Goal: Task Accomplishment & Management: Complete application form

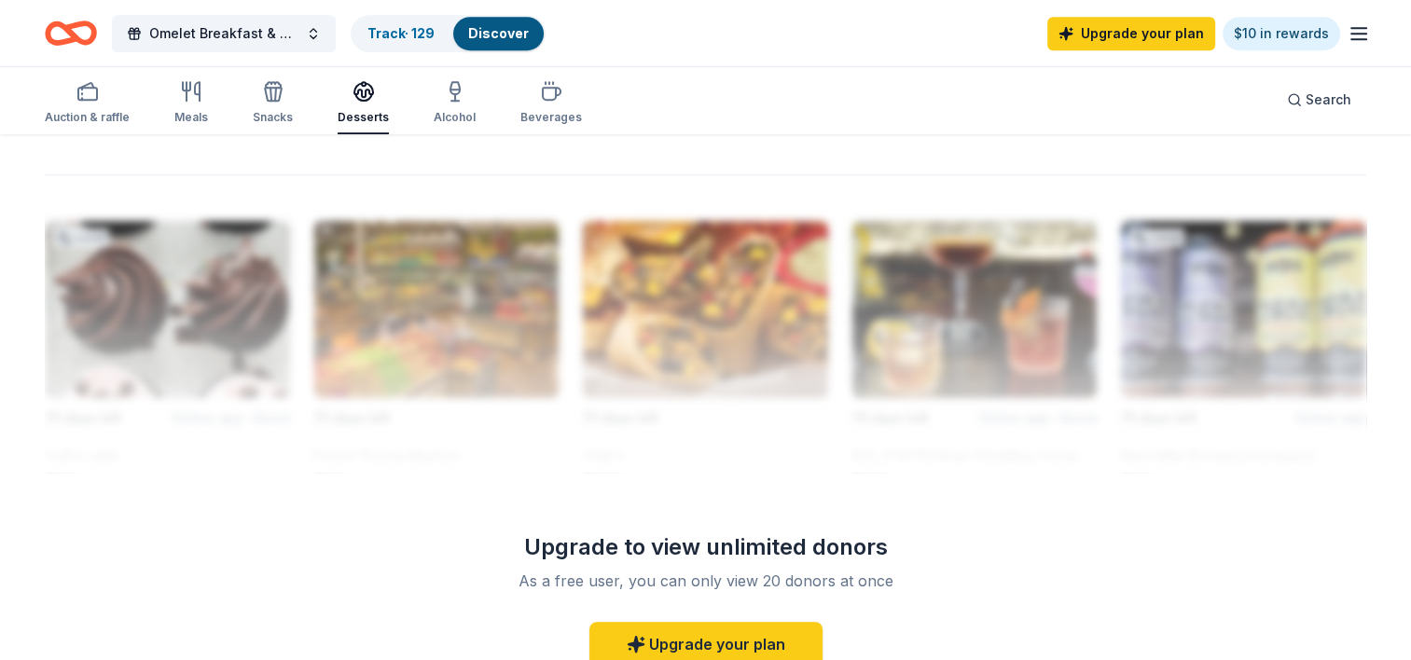
scroll to position [1251, 0]
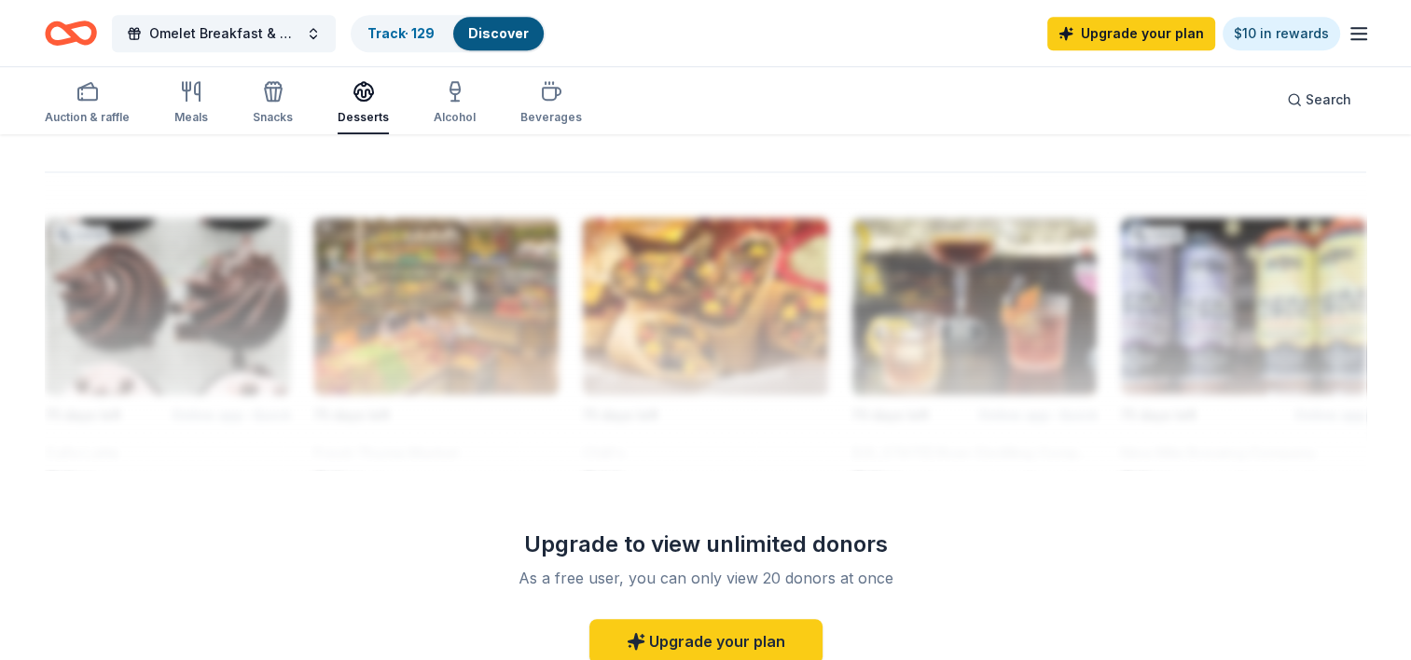
click at [1149, 38] on link "Upgrade your plan" at bounding box center [1131, 34] width 168 height 34
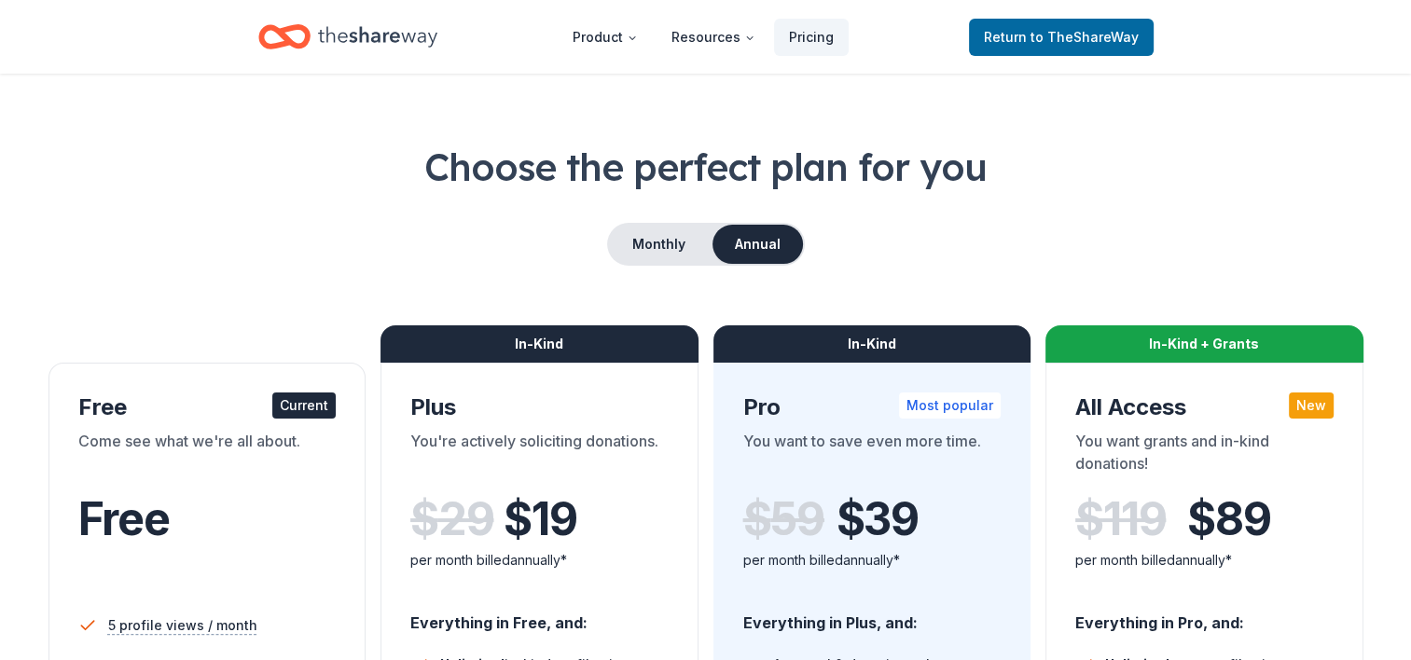
scroll to position [43, 0]
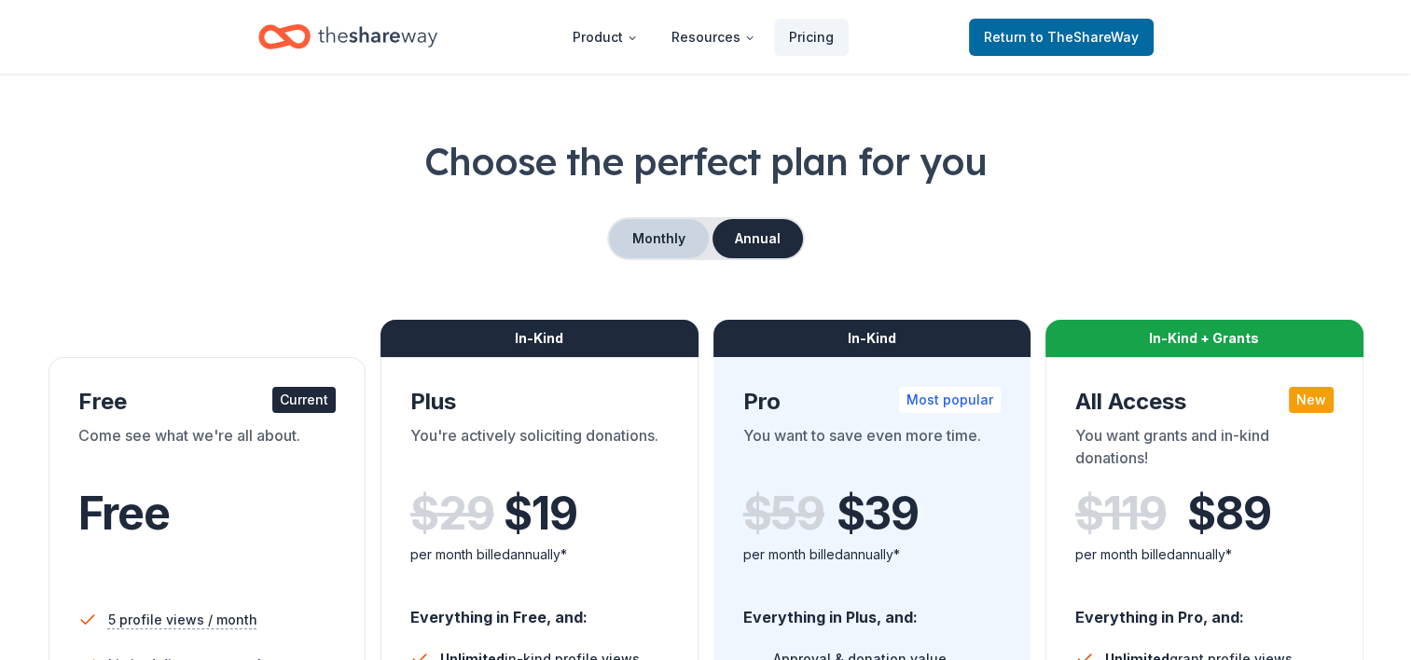
click at [676, 242] on button "Monthly" at bounding box center [659, 238] width 100 height 39
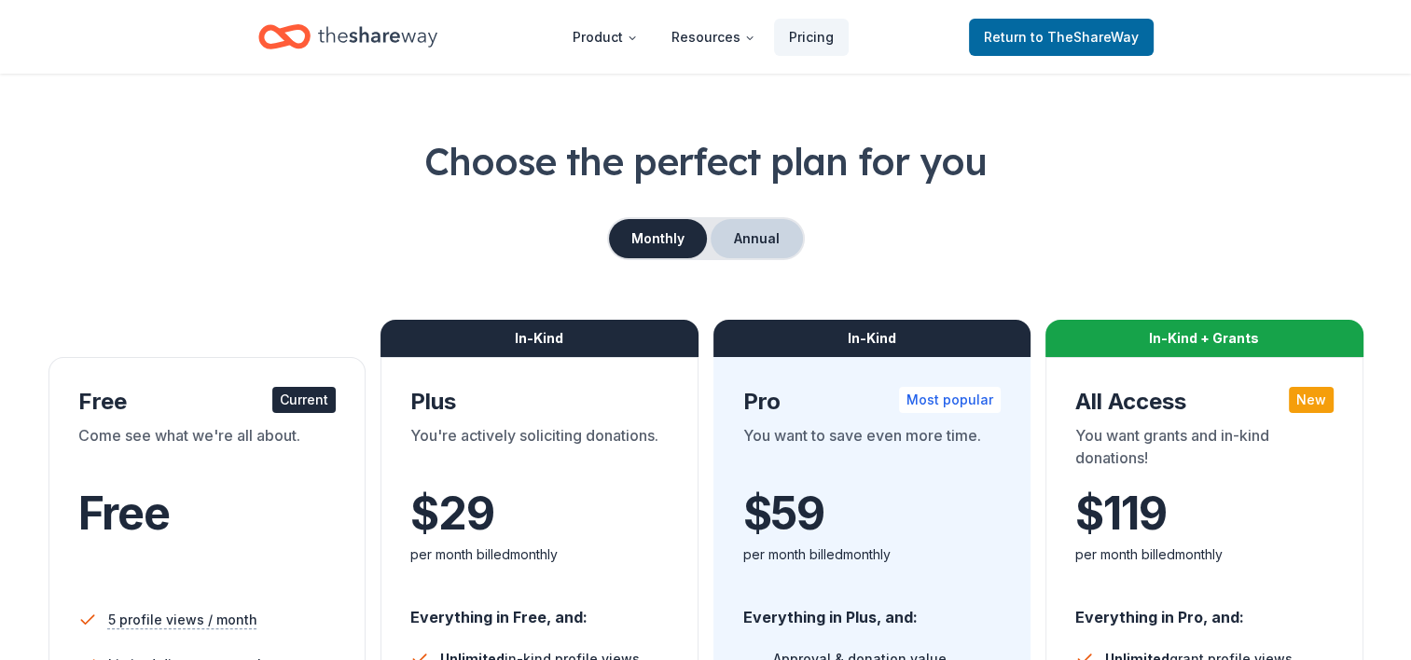
click at [766, 243] on button "Annual" at bounding box center [757, 238] width 92 height 39
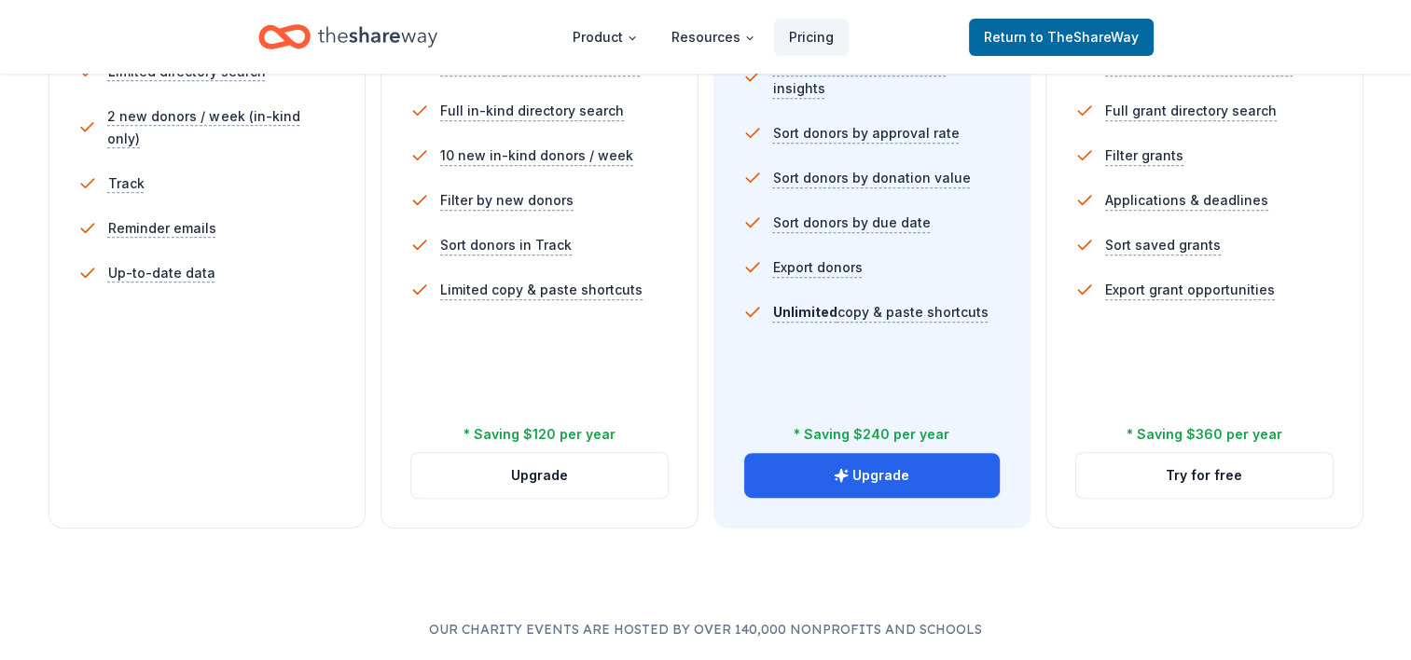
scroll to position [630, 0]
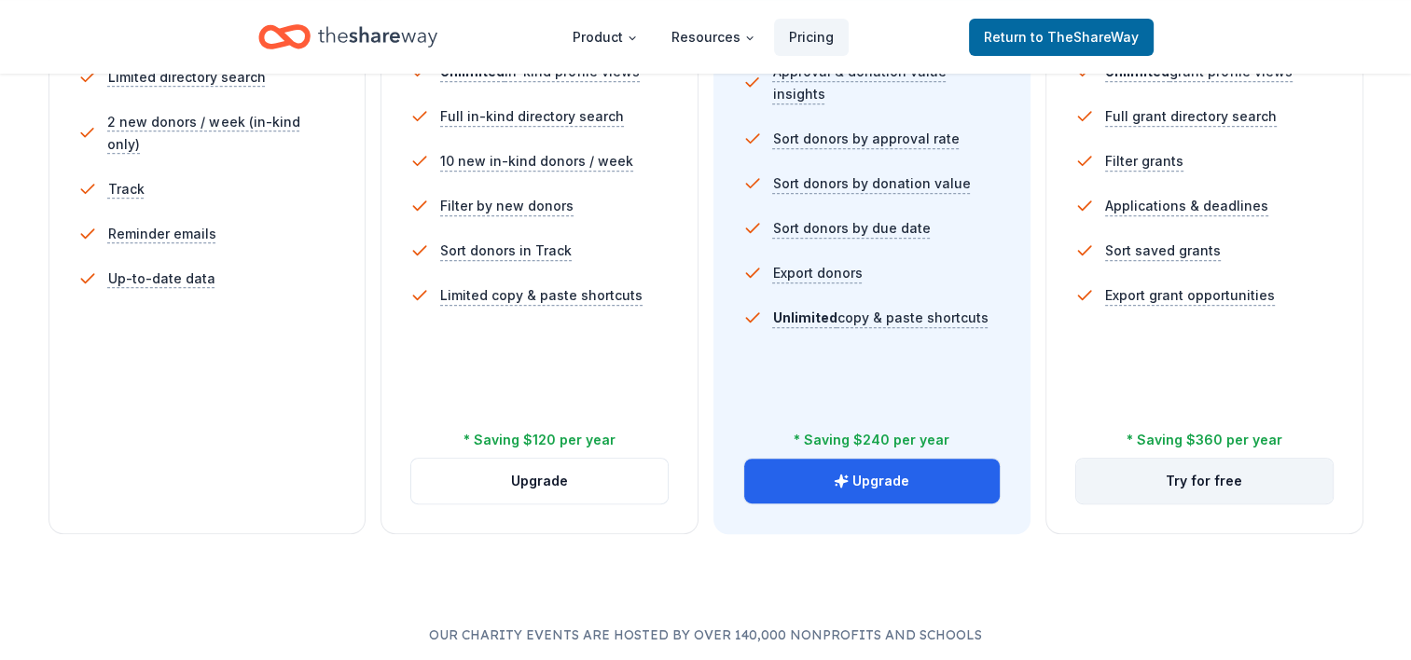
click at [1210, 481] on button "Try for free" at bounding box center [1204, 481] width 256 height 45
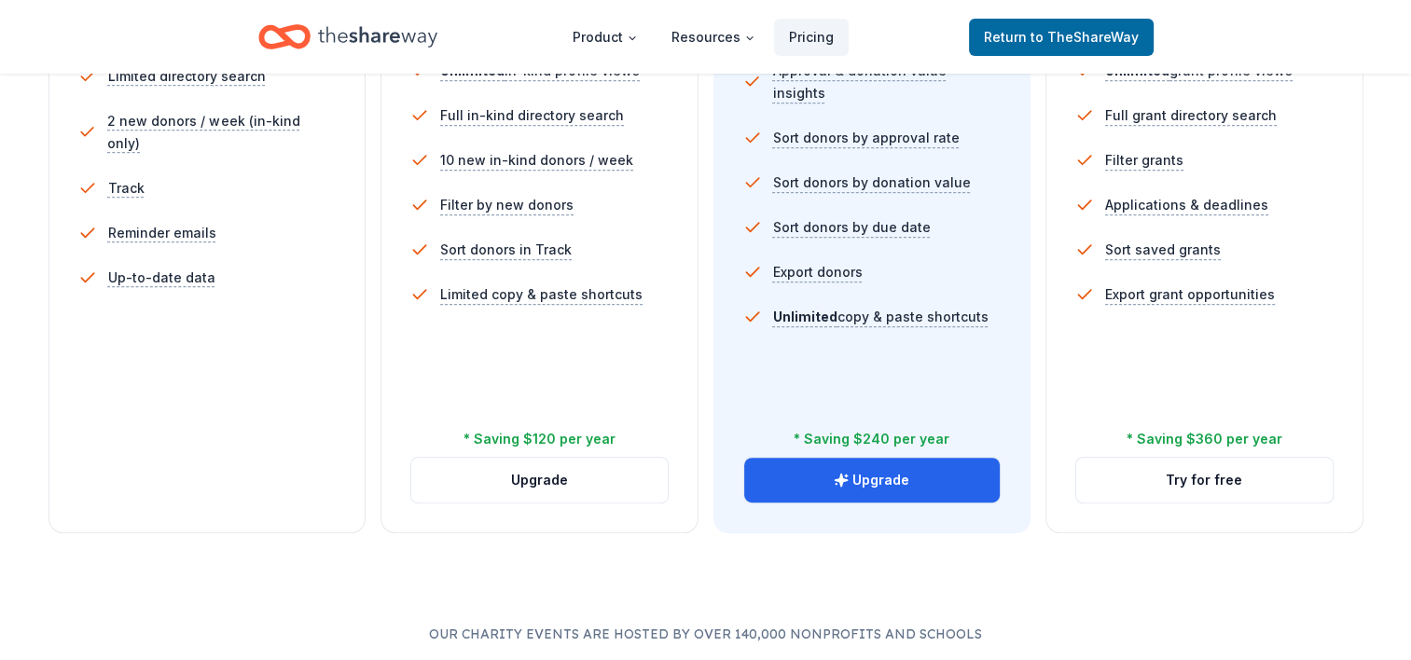
scroll to position [653, 0]
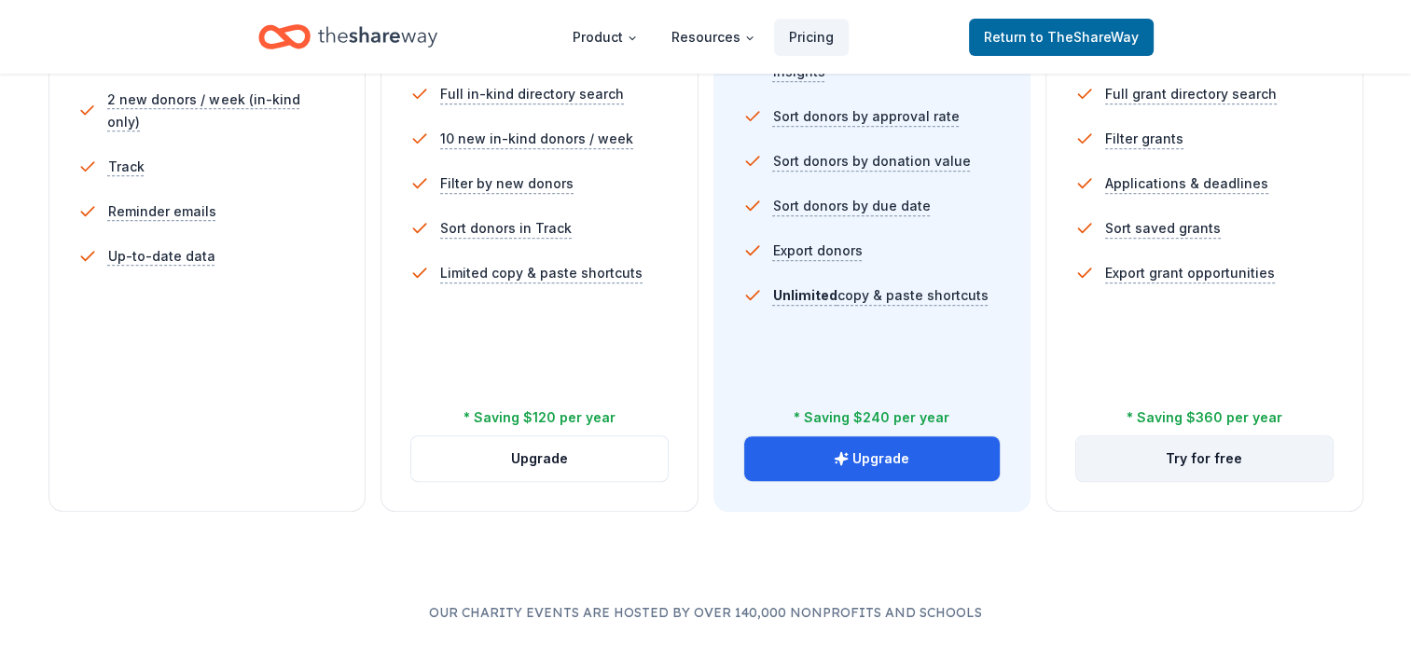
click at [1224, 465] on button "Try for free" at bounding box center [1204, 458] width 256 height 45
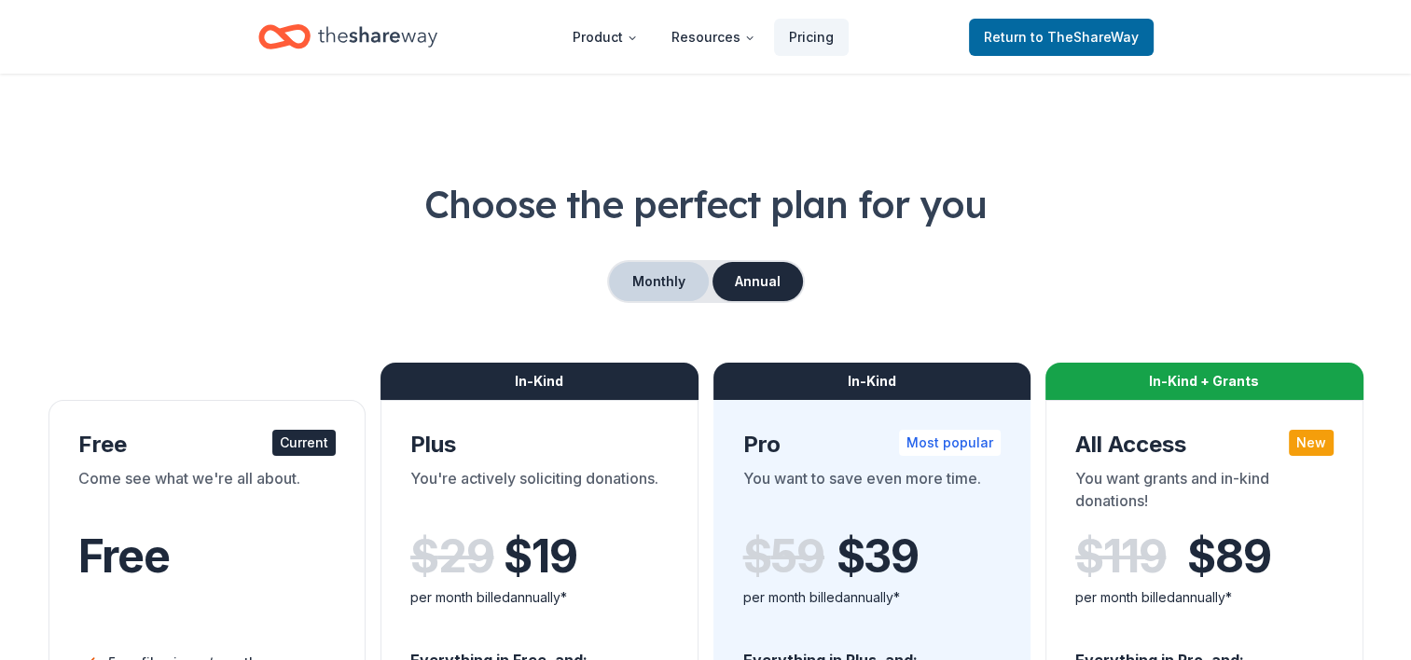
click at [672, 280] on button "Monthly" at bounding box center [659, 281] width 100 height 39
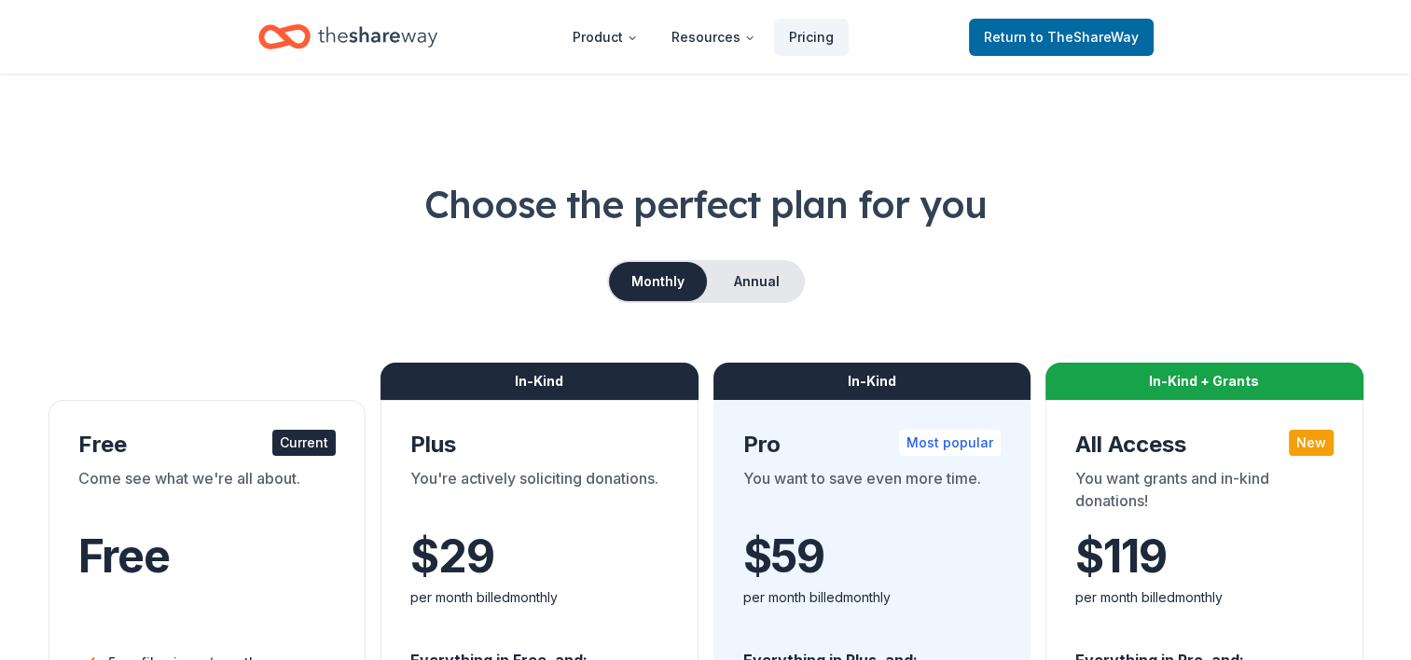
scroll to position [1071, 0]
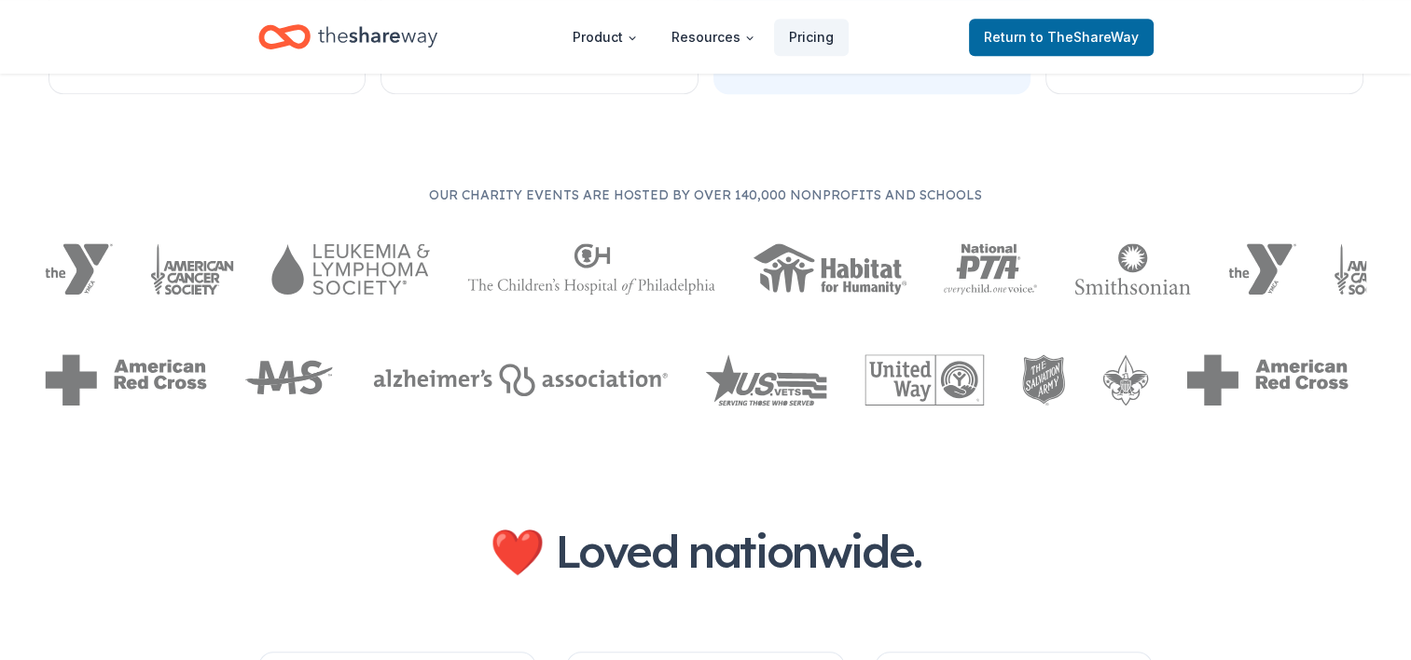
click at [1172, 63] on button "Try for free" at bounding box center [1204, 41] width 256 height 45
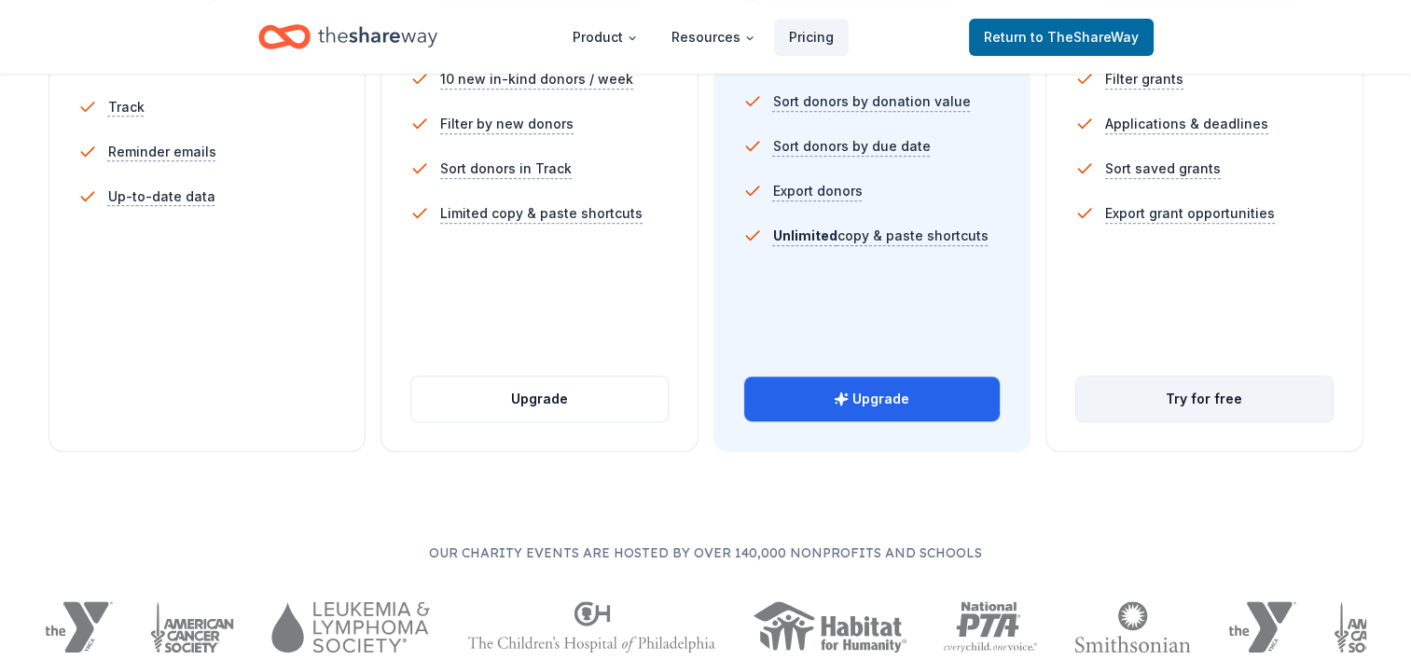
click at [1209, 395] on button "Try for free" at bounding box center [1204, 399] width 256 height 45
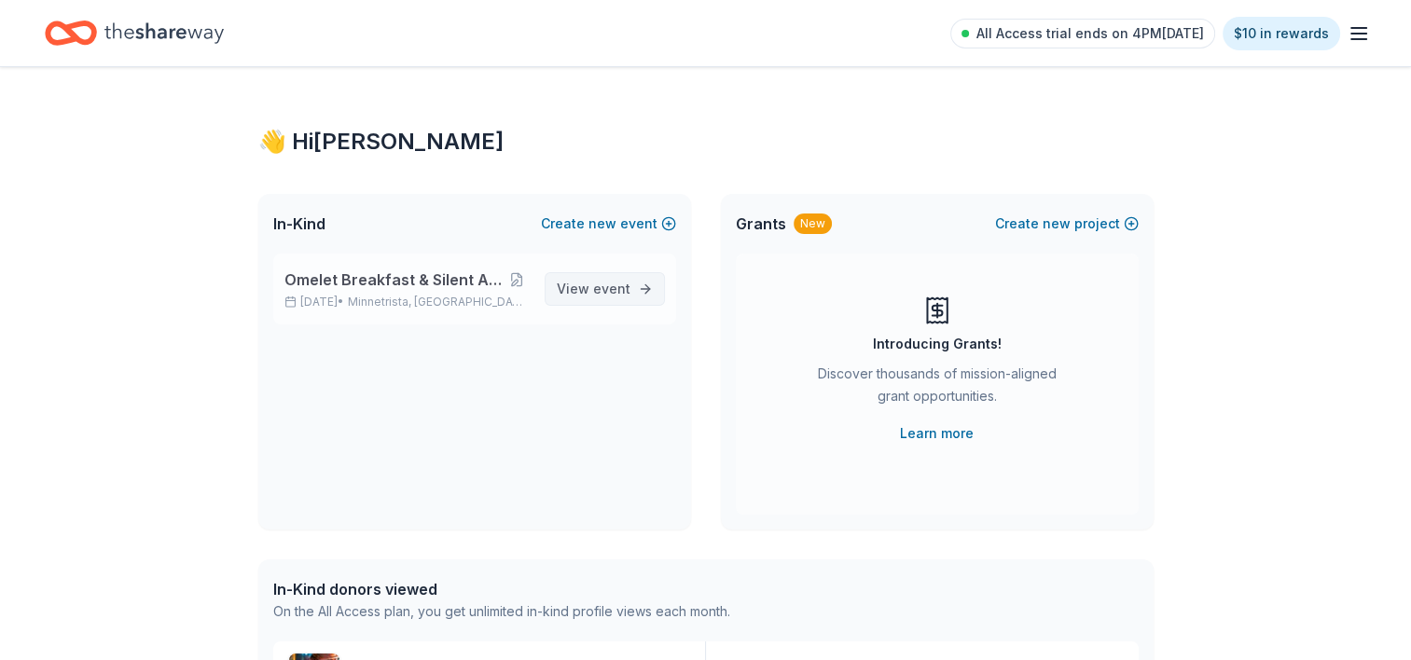
click at [626, 290] on span "event" at bounding box center [611, 289] width 37 height 16
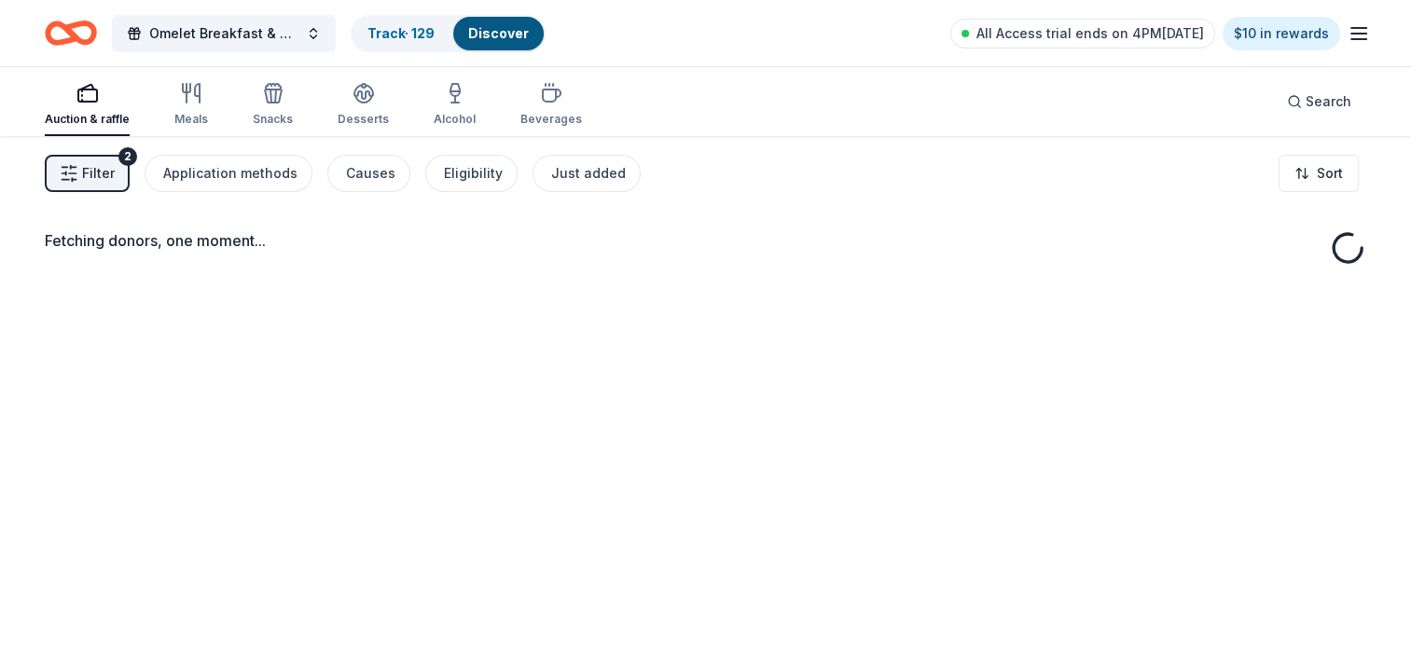
click at [104, 173] on span "Filter" at bounding box center [98, 173] width 33 height 22
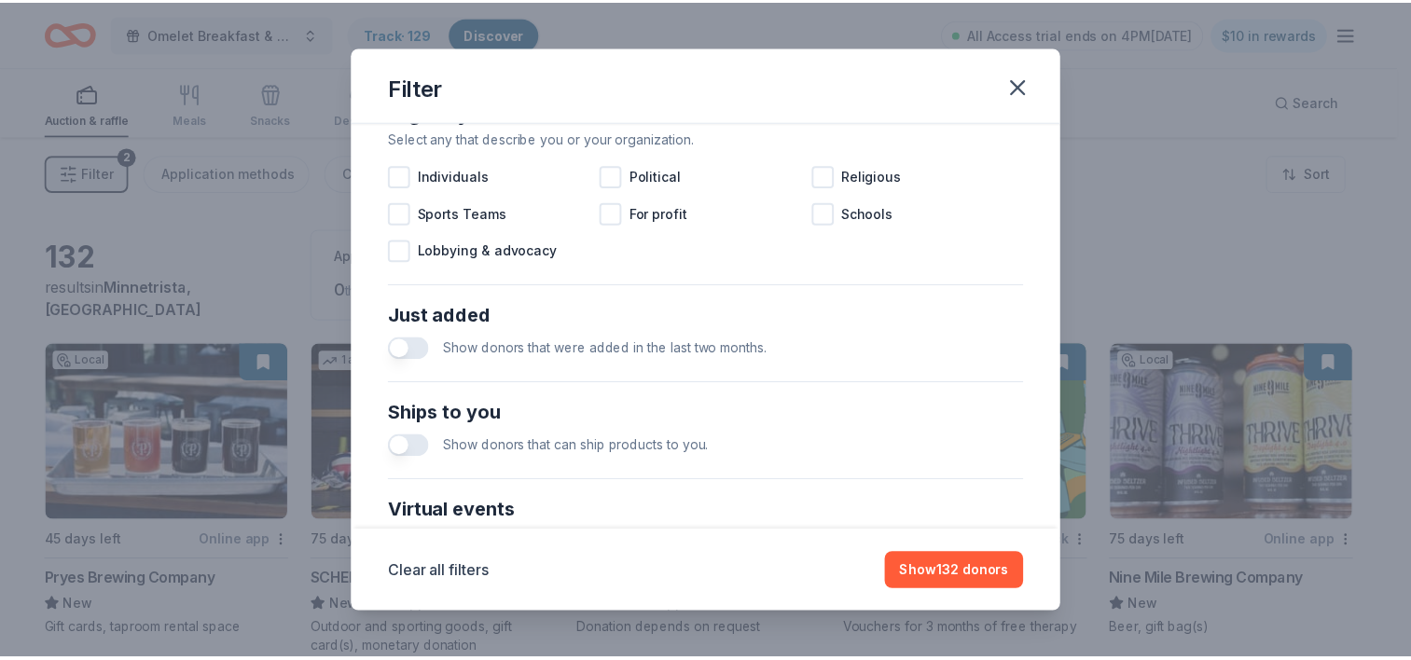
scroll to position [817, 0]
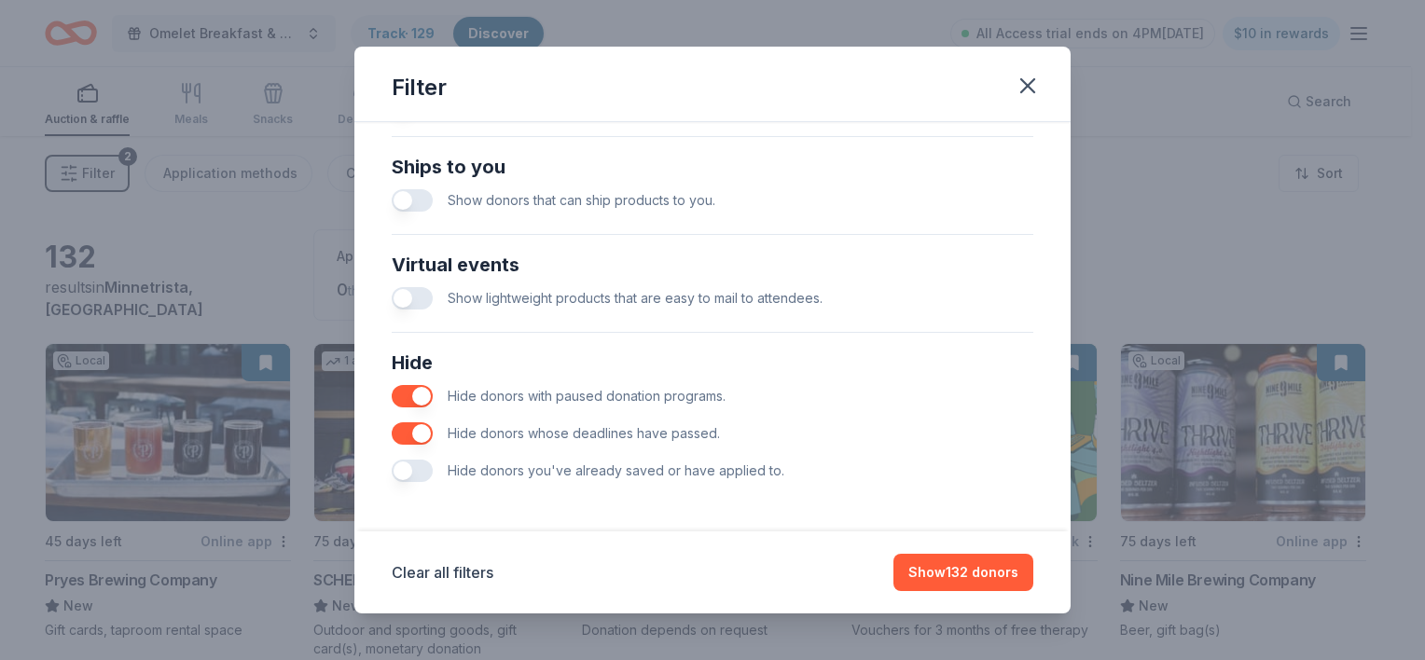
click at [418, 466] on button "button" at bounding box center [412, 471] width 41 height 22
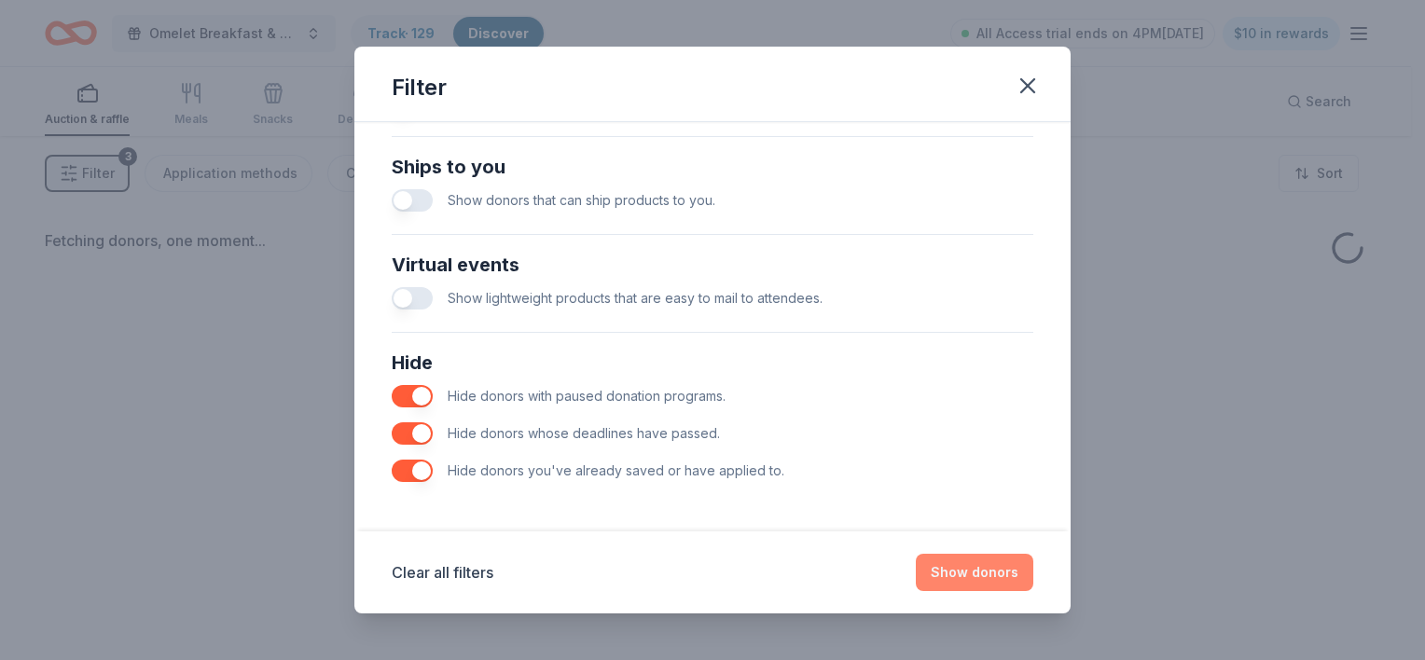
click at [990, 568] on button "Show donors" at bounding box center [975, 572] width 118 height 37
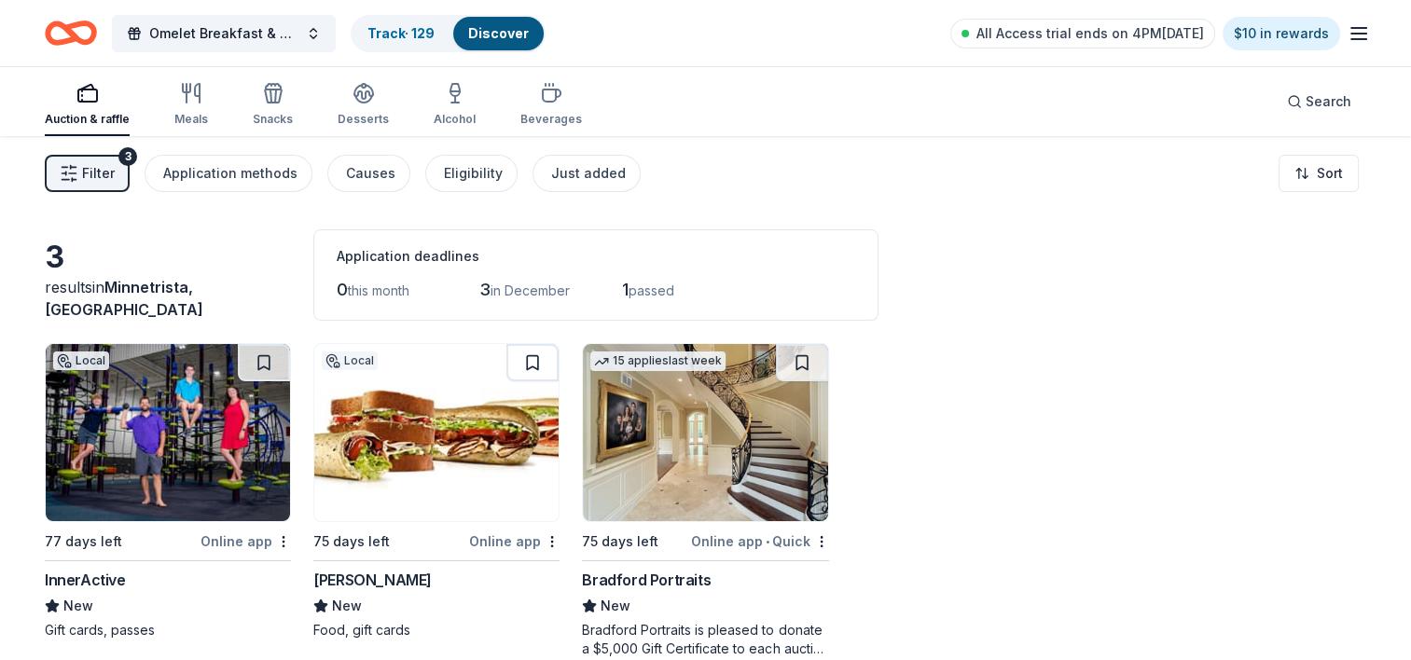
click at [159, 444] on img at bounding box center [168, 432] width 244 height 177
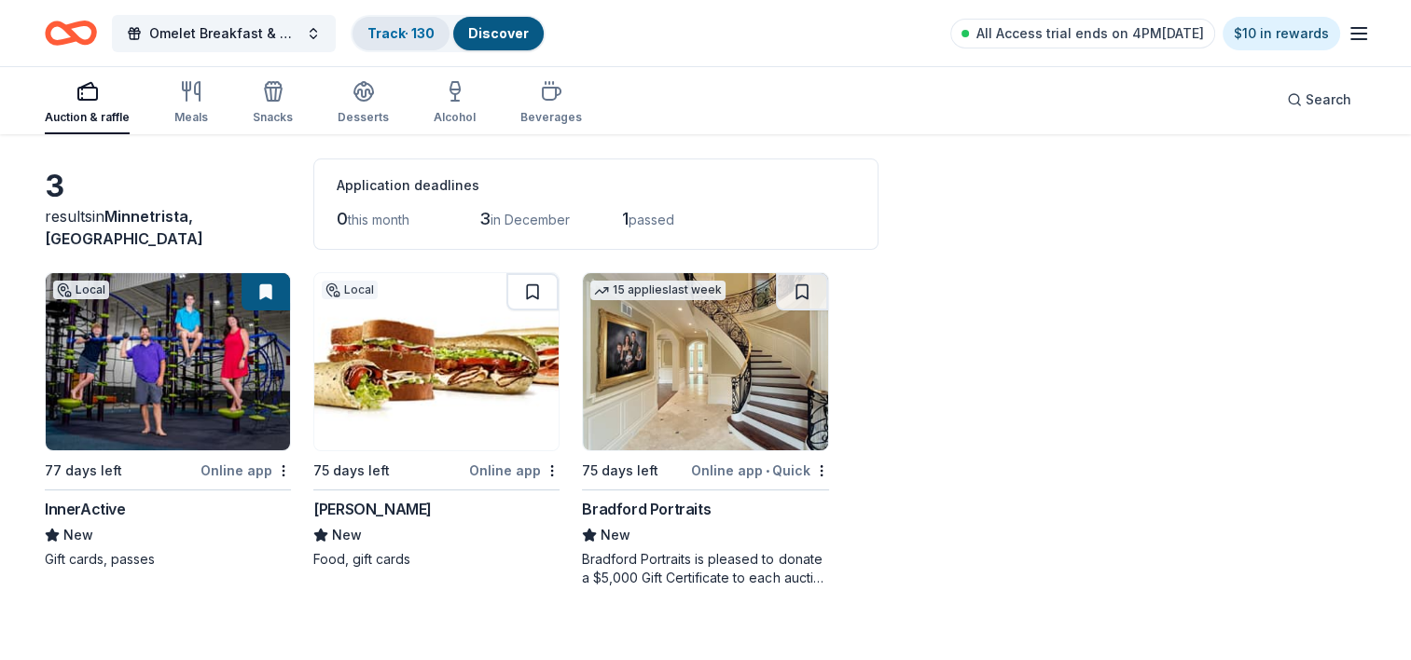
click at [418, 33] on link "Track · 130" at bounding box center [400, 33] width 67 height 16
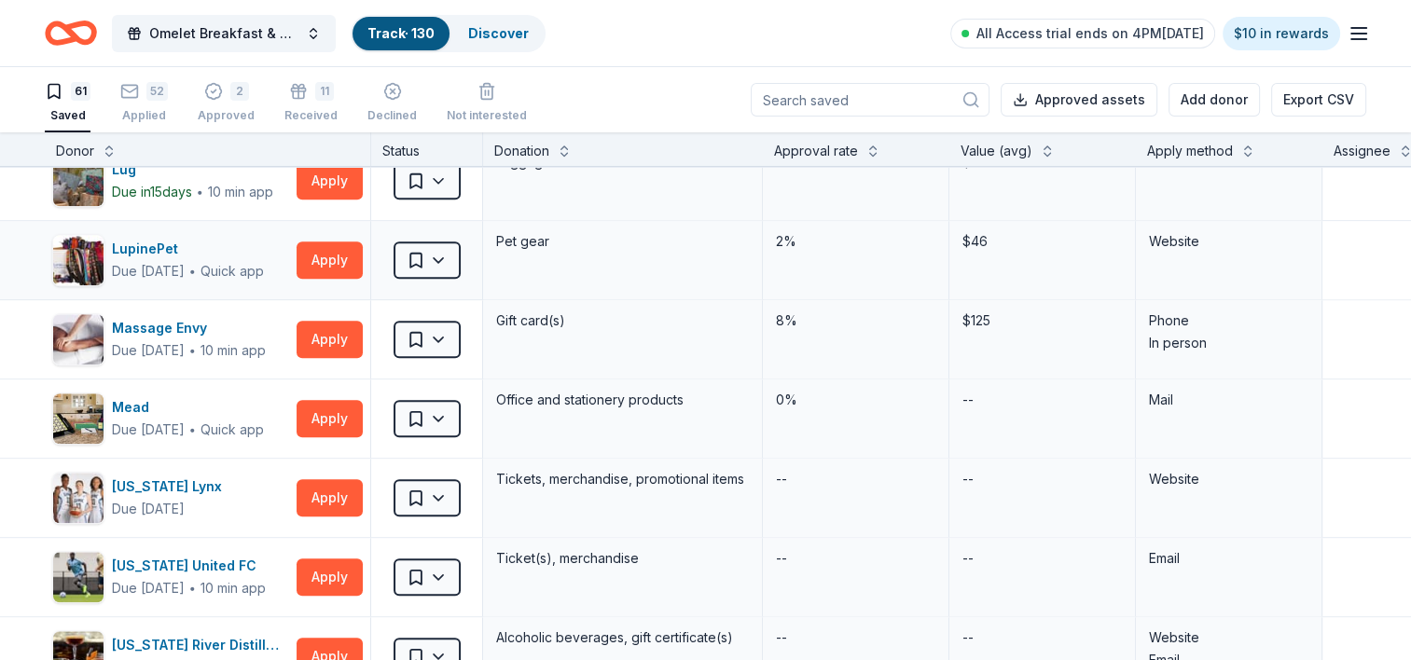
scroll to position [1853, 0]
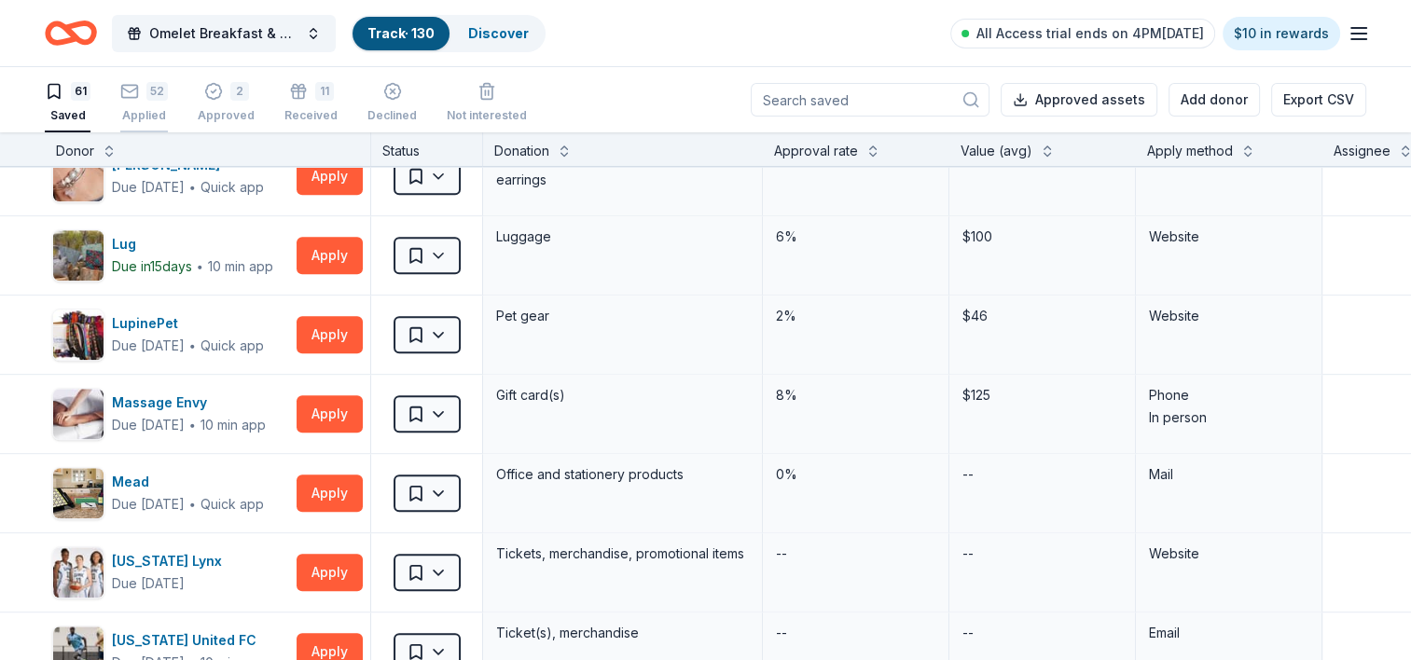
click at [129, 97] on icon "button" at bounding box center [129, 91] width 19 height 19
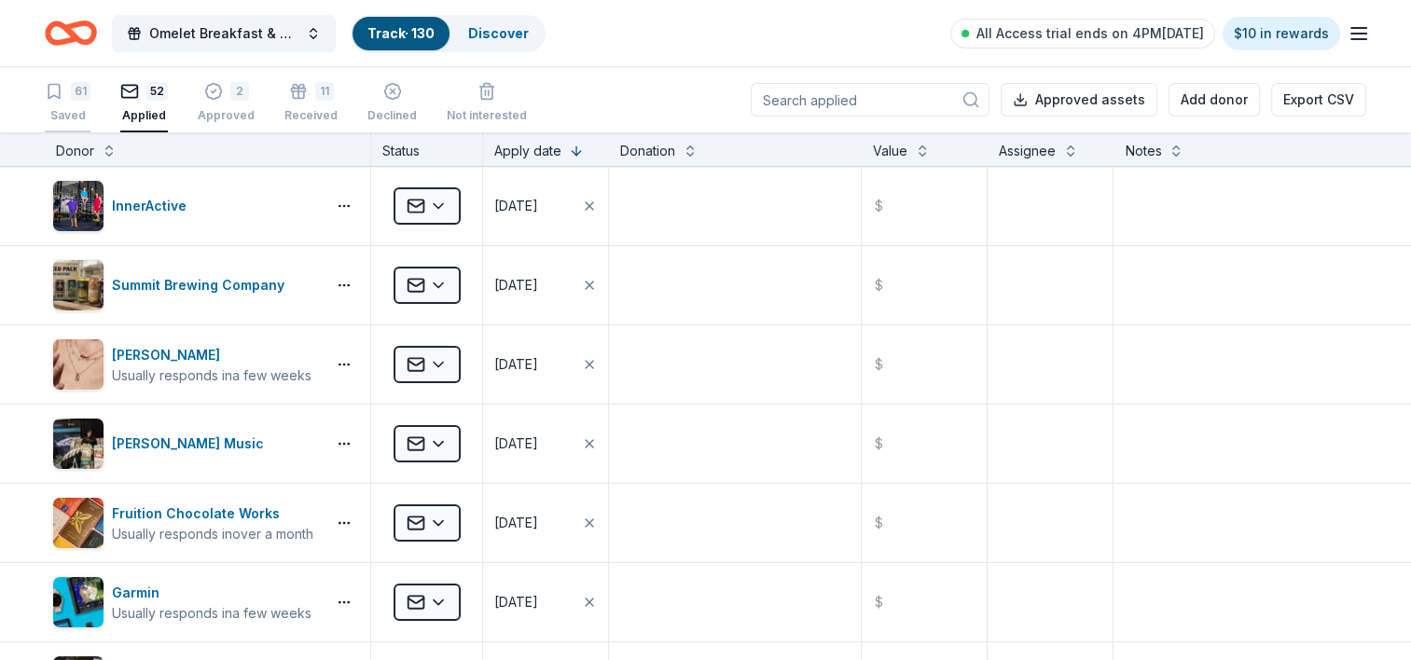
click at [56, 120] on div "Saved" at bounding box center [68, 115] width 46 height 15
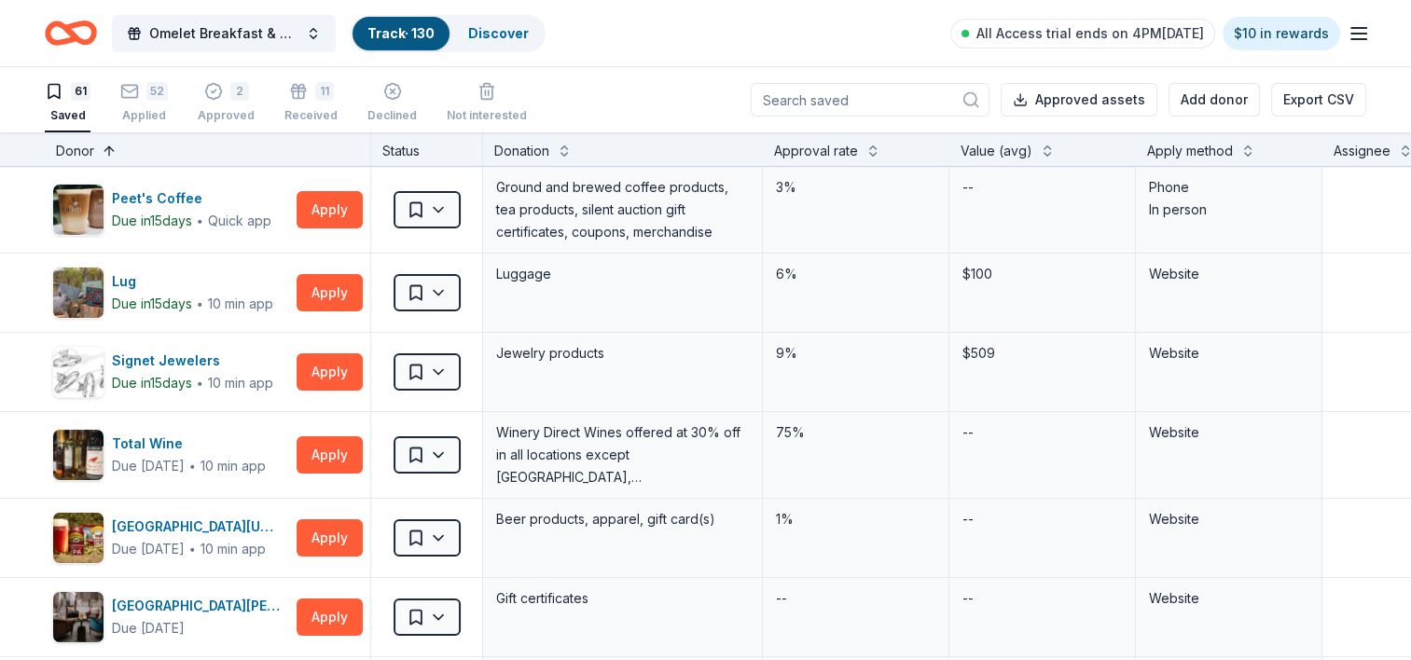
click at [105, 153] on button at bounding box center [109, 149] width 15 height 19
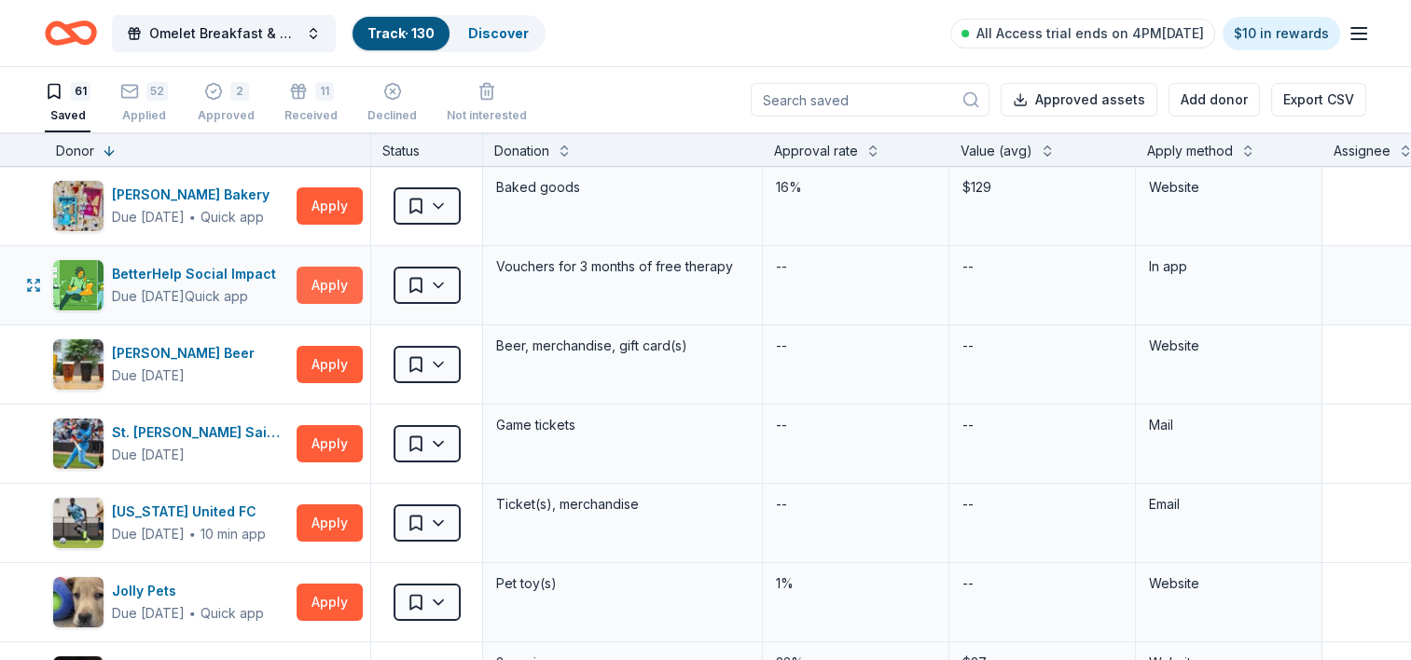
click at [332, 276] on button "Apply" at bounding box center [330, 285] width 66 height 37
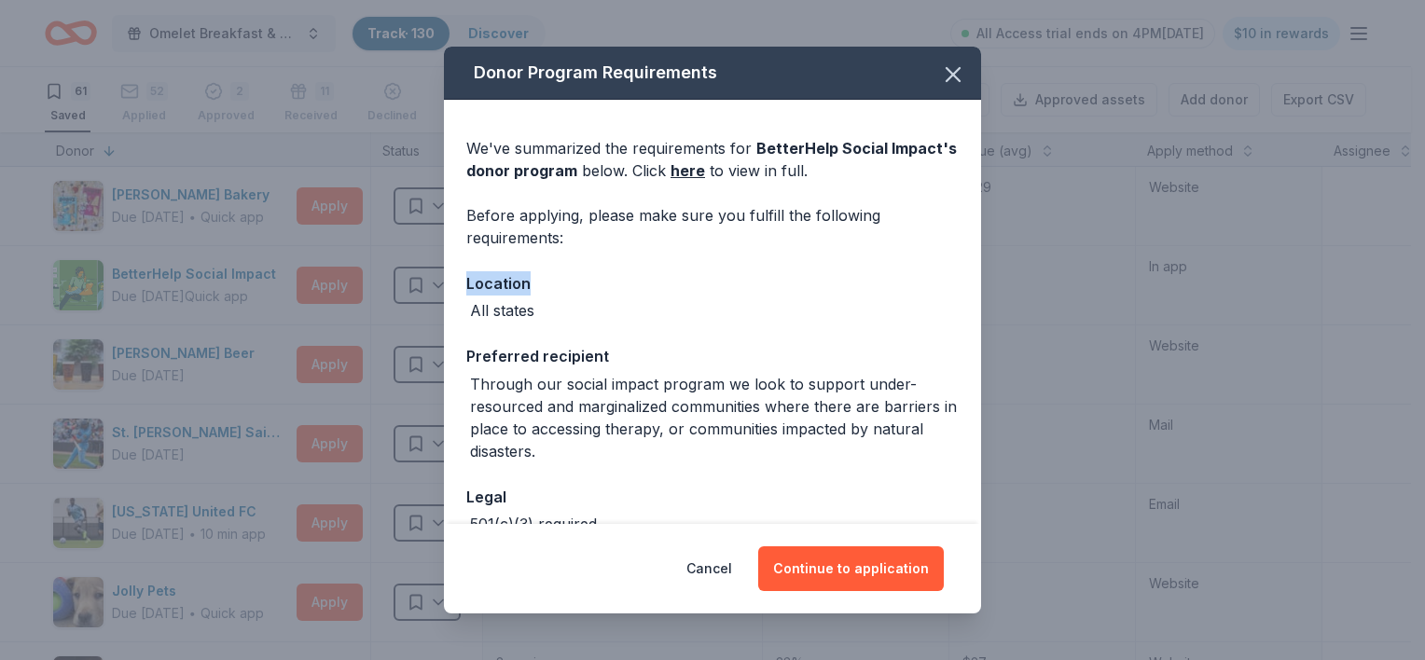
drag, startPoint x: 966, startPoint y: 233, endPoint x: 959, endPoint y: 279, distance: 46.3
click at [959, 279] on div "We've summarized the requirements for BetterHelp Social Impact 's donor program…" at bounding box center [712, 367] width 537 height 535
drag, startPoint x: 959, startPoint y: 279, endPoint x: 914, endPoint y: 287, distance: 45.5
click at [914, 287] on div "Location" at bounding box center [712, 283] width 492 height 24
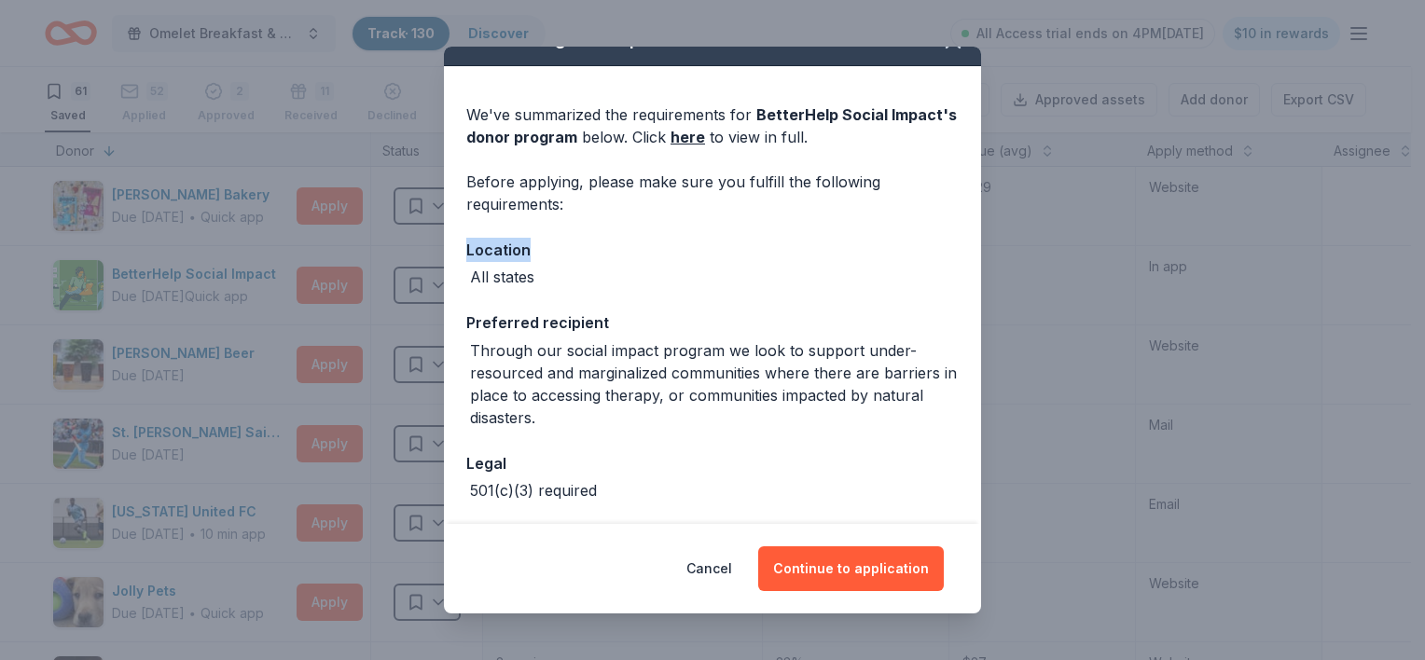
scroll to position [32, 0]
click at [940, 52] on icon "button" at bounding box center [953, 43] width 26 height 26
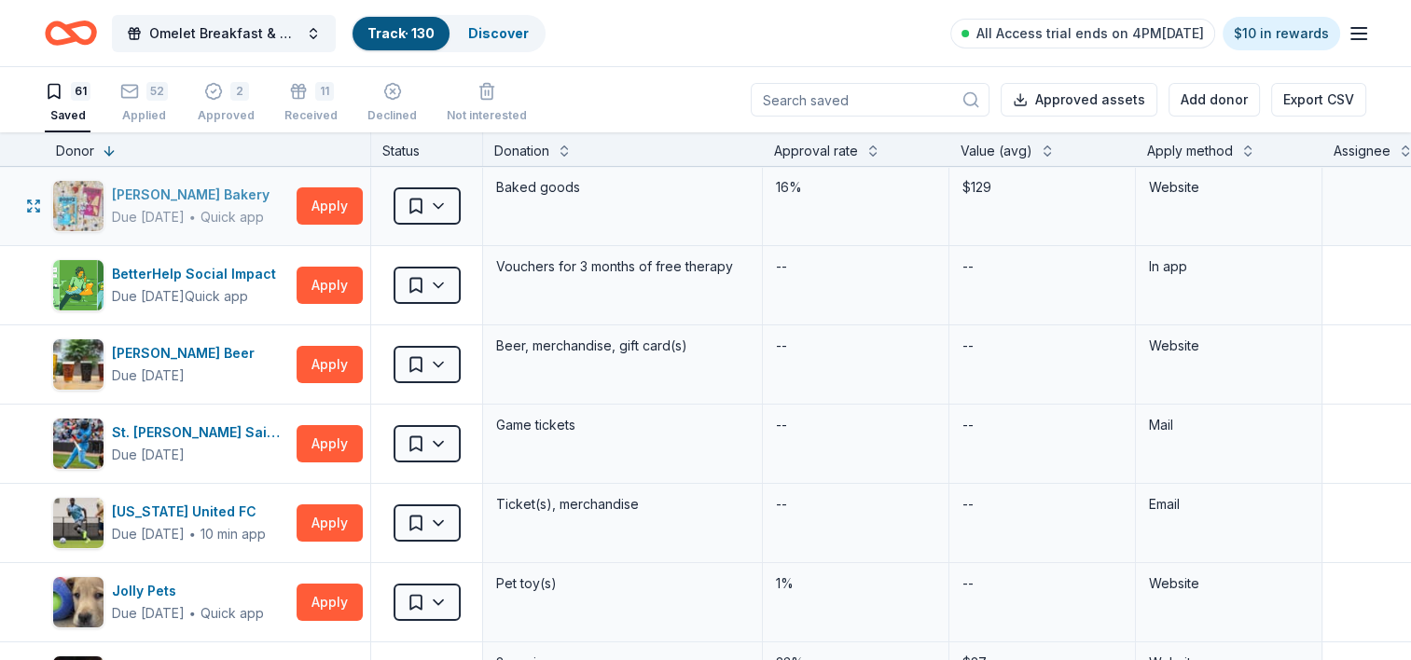
click at [147, 191] on div "Bobo's Bakery" at bounding box center [194, 195] width 165 height 22
click at [189, 270] on div "BetterHelp Social Impact" at bounding box center [198, 274] width 172 height 22
click at [1248, 147] on button at bounding box center [1247, 149] width 15 height 19
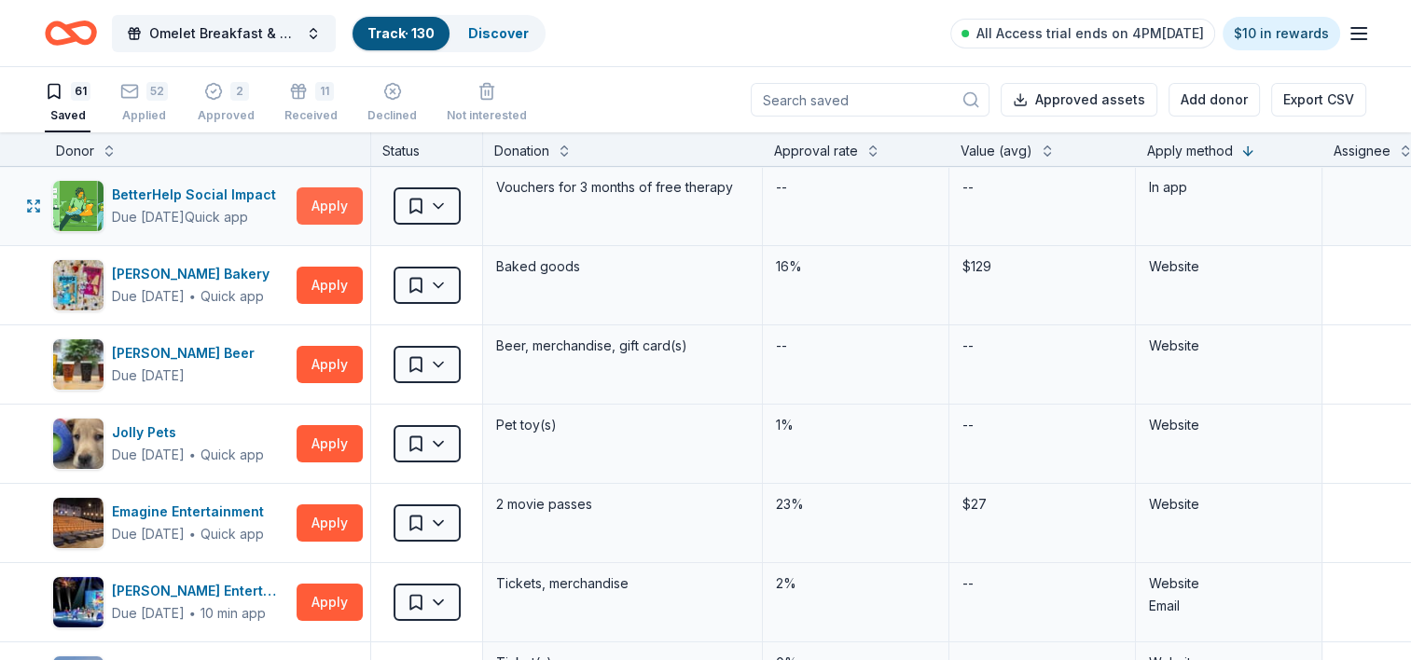
click at [325, 198] on button "Apply" at bounding box center [330, 205] width 66 height 37
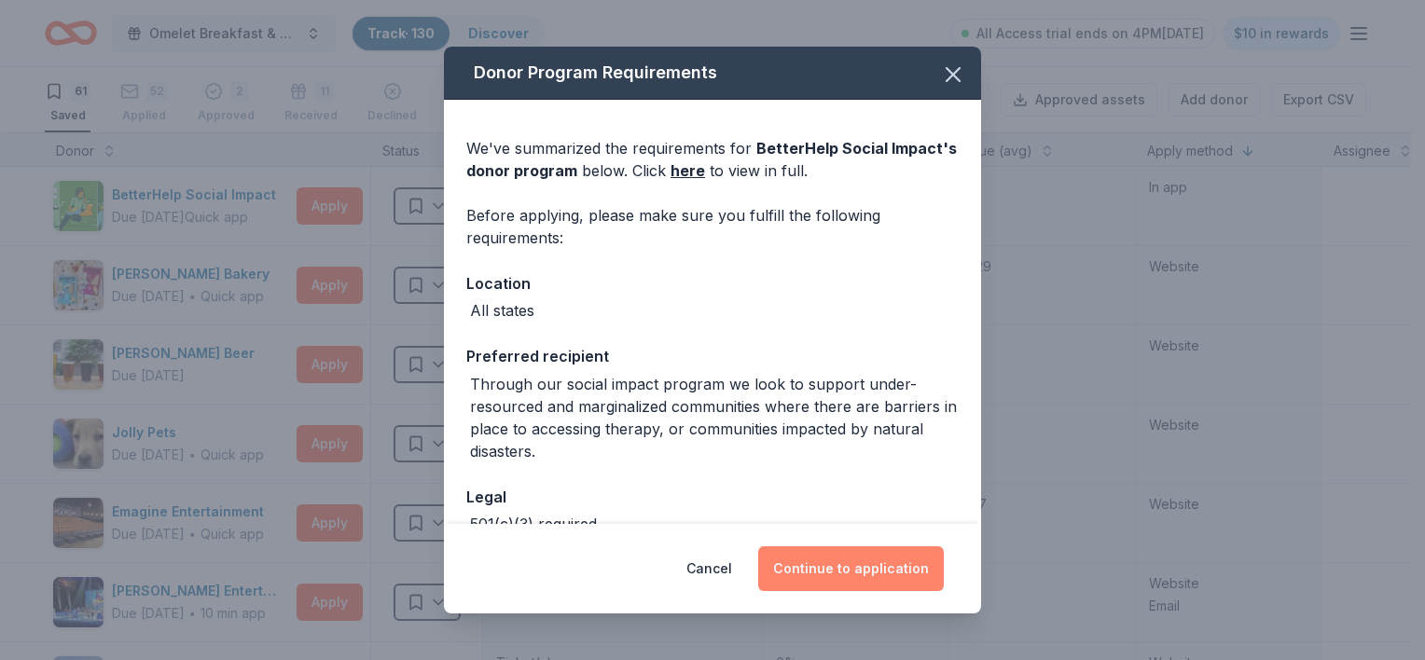
click at [883, 561] on button "Continue to application" at bounding box center [851, 568] width 186 height 45
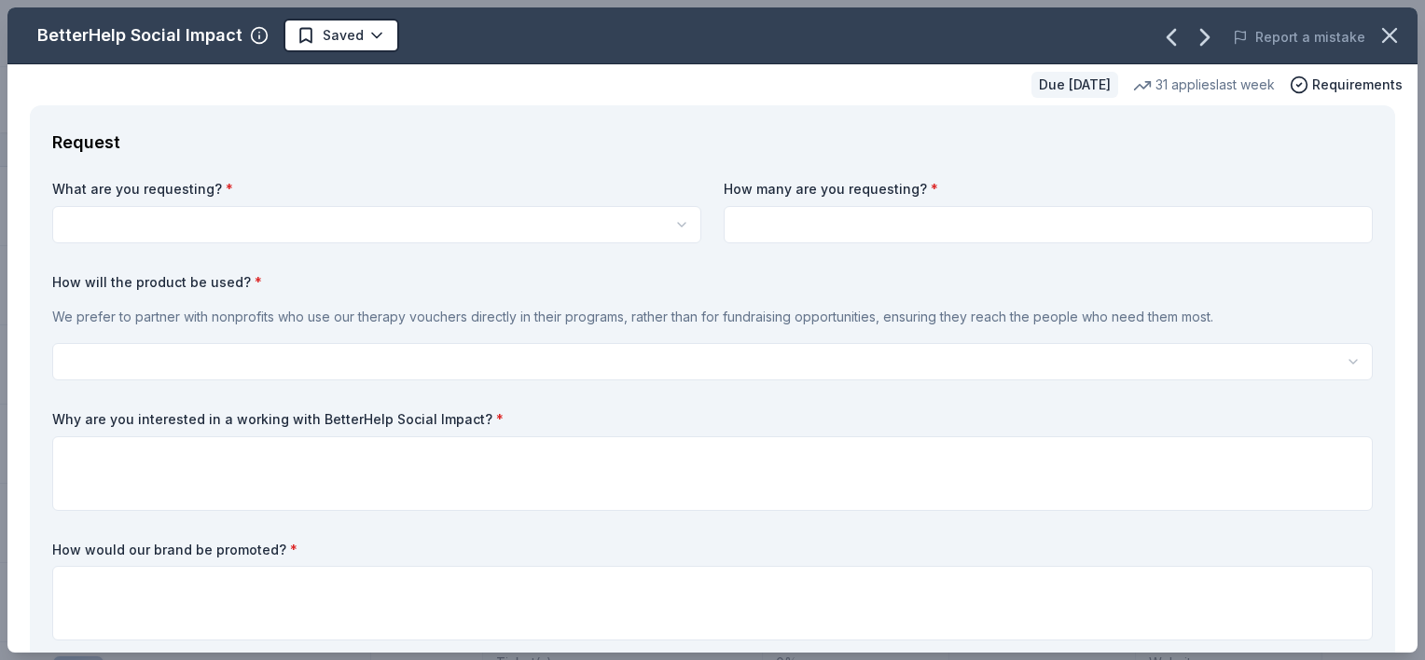
click at [450, 228] on html "Omelet Breakfast & Silent Auction Fundraiser Track · 130 Discover All Access tr…" at bounding box center [712, 330] width 1425 height 660
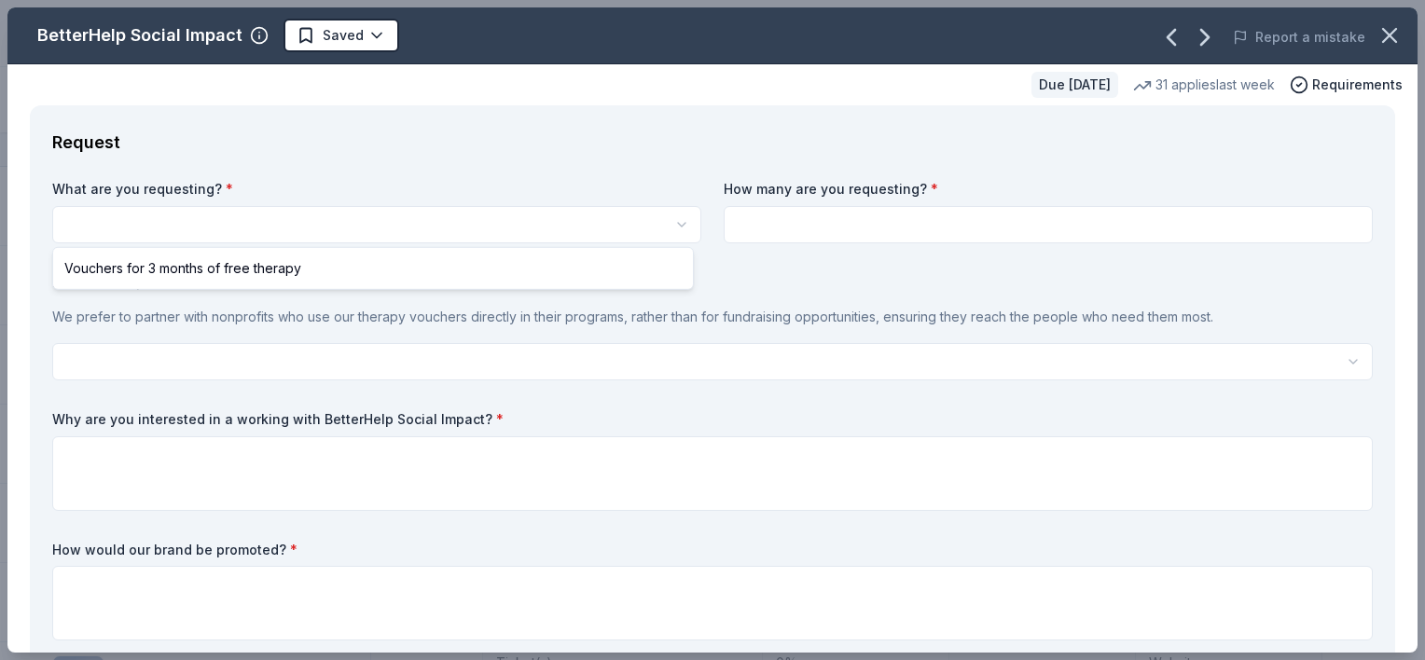
scroll to position [0, 0]
select select "Vouchers for 3 months of free therapy"
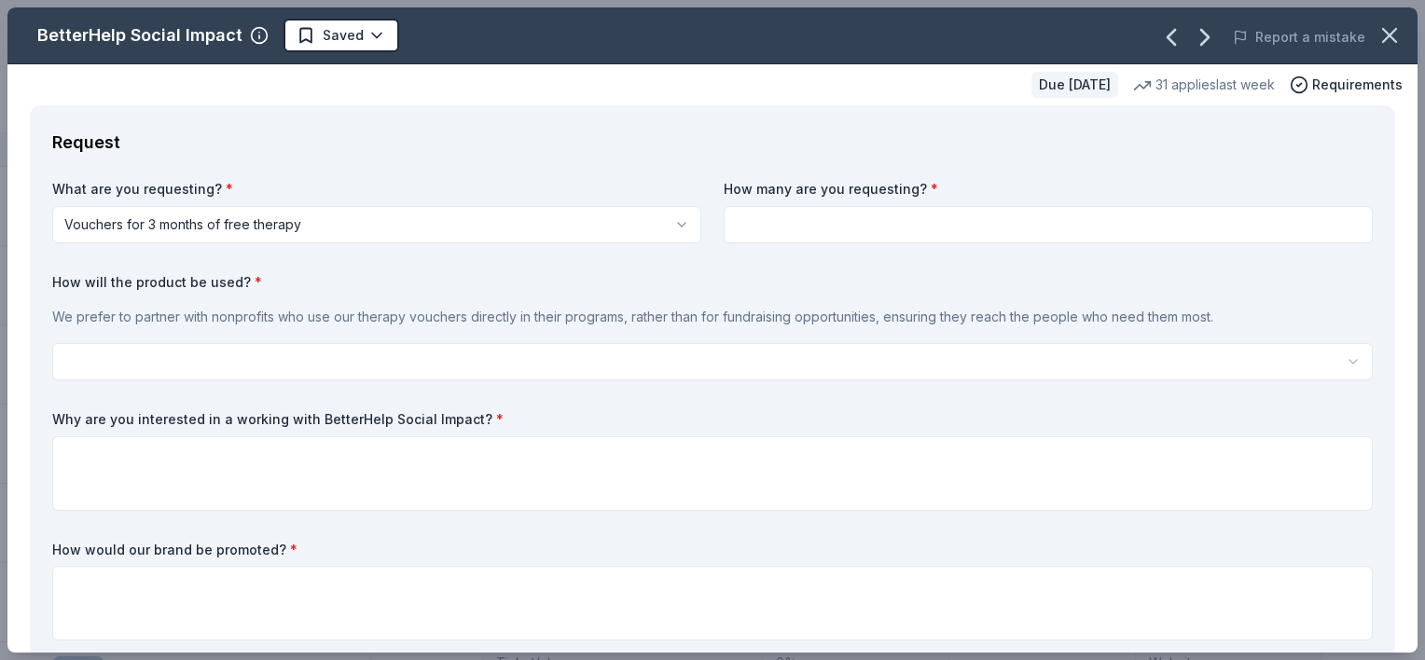
click at [750, 228] on input at bounding box center [1048, 224] width 649 height 37
type input "1"
click at [685, 352] on html "Omelet Breakfast & Silent Auction Fundraiser Track · 130 Discover All Access tr…" at bounding box center [712, 330] width 1425 height 660
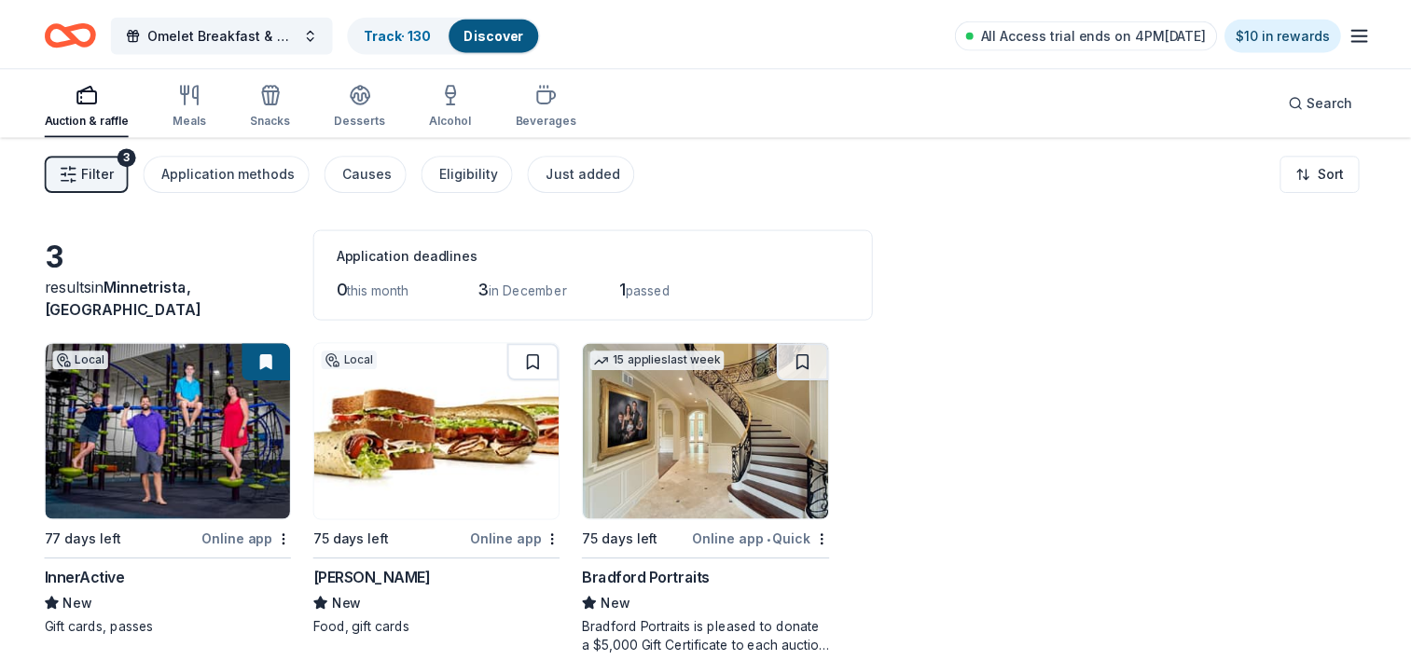
scroll to position [71, 0]
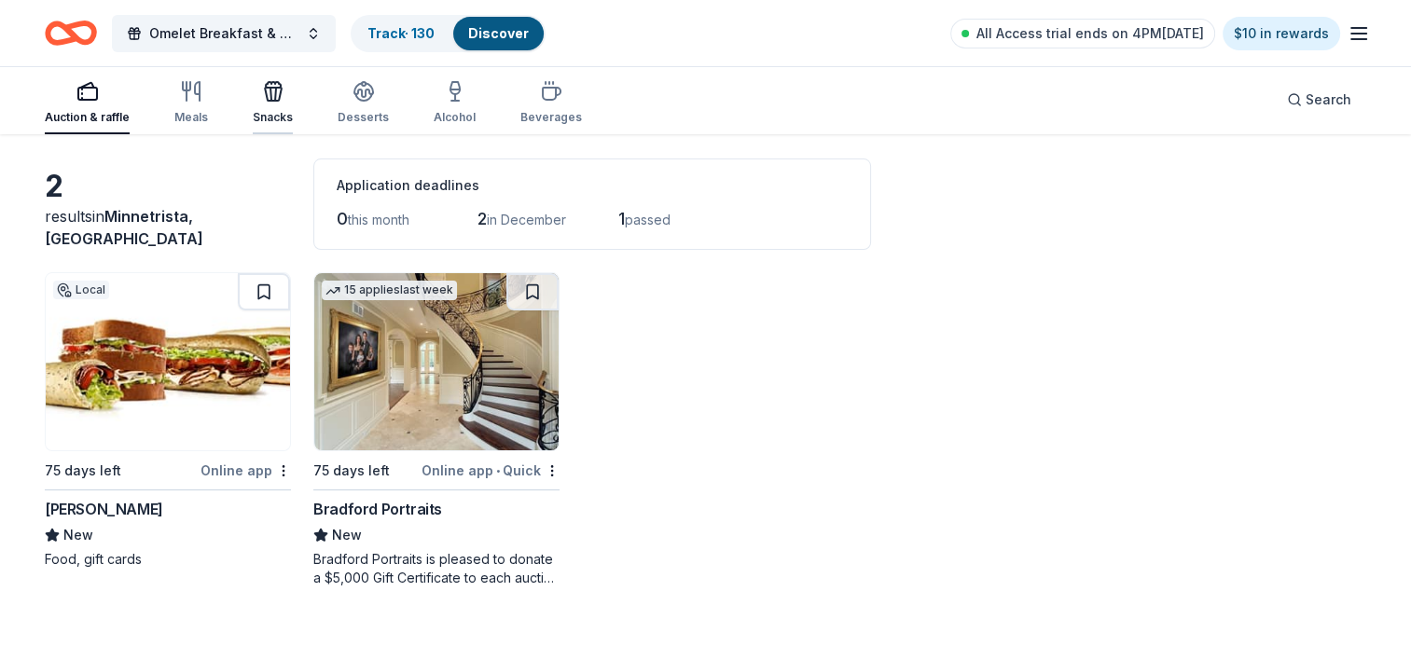
click at [395, 30] on link "Track · 130" at bounding box center [400, 33] width 67 height 16
click at [401, 28] on link "Track · 130" at bounding box center [400, 33] width 67 height 16
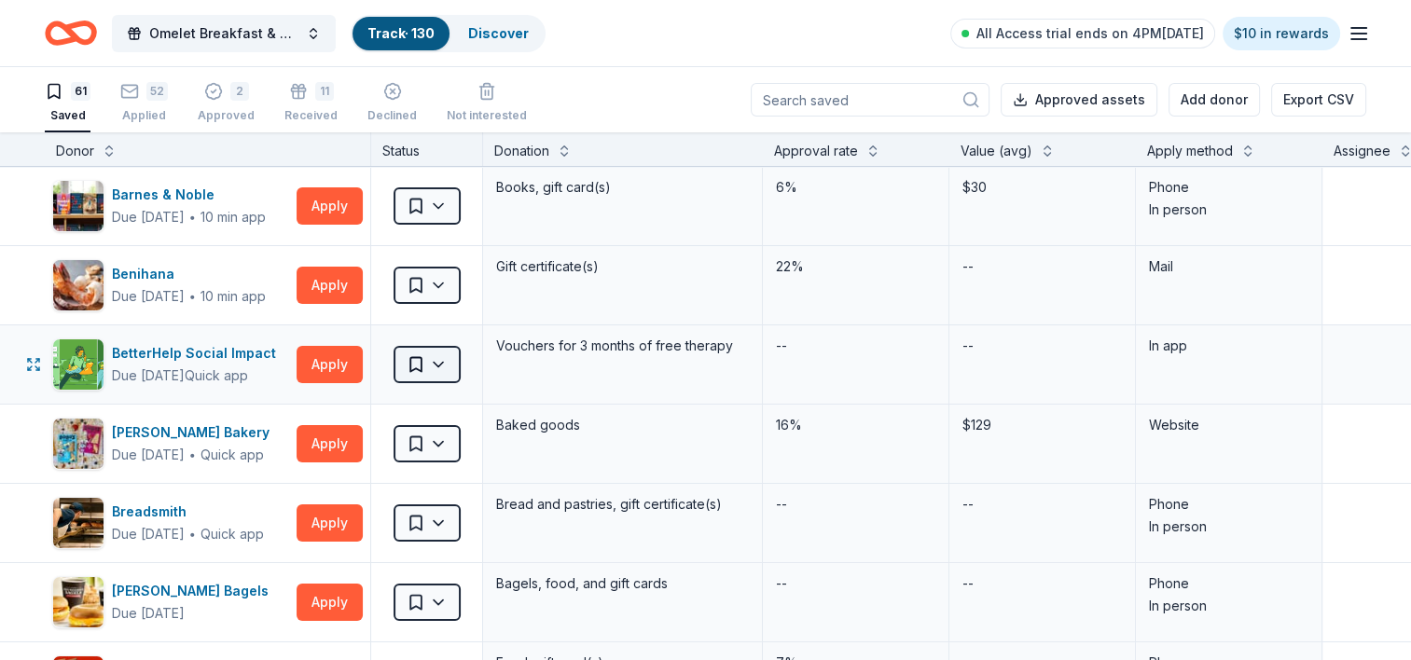
click at [440, 360] on html "Omelet Breakfast & Silent Auction Fundraiser Track · 130 Discover All Access tr…" at bounding box center [705, 330] width 1411 height 660
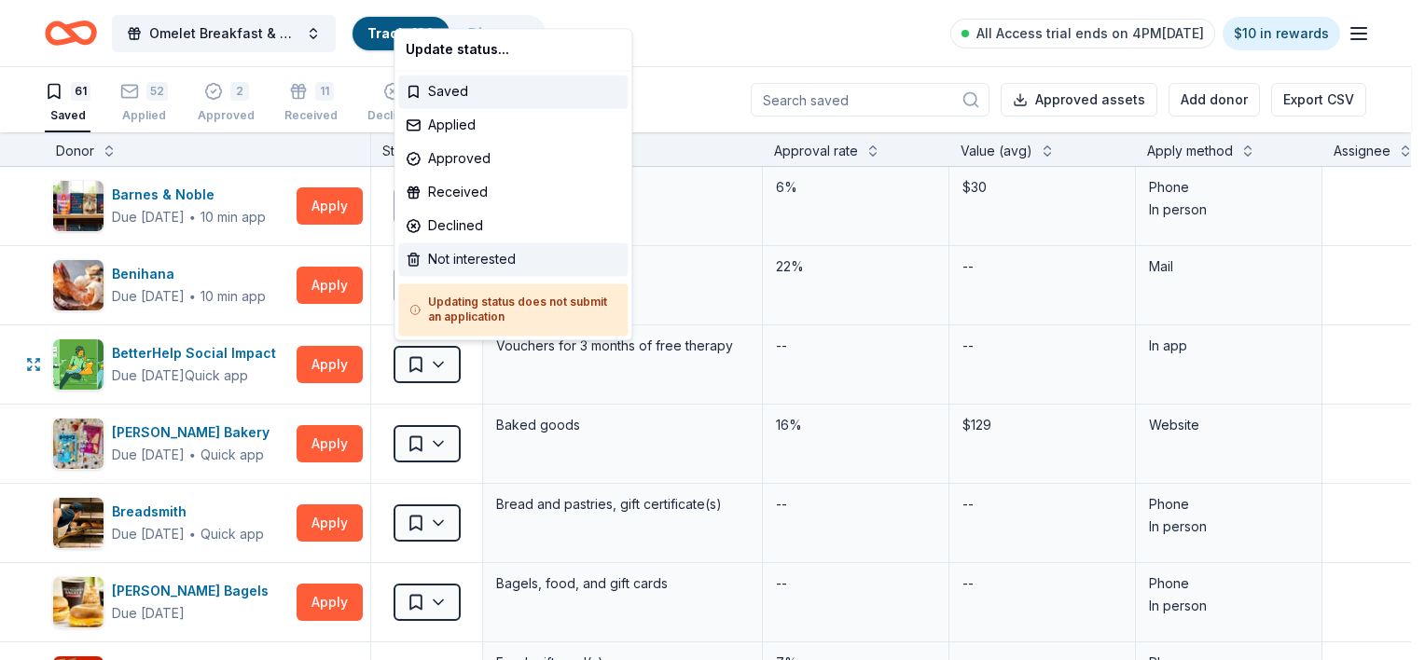
click at [453, 261] on div "Not interested" at bounding box center [512, 259] width 229 height 34
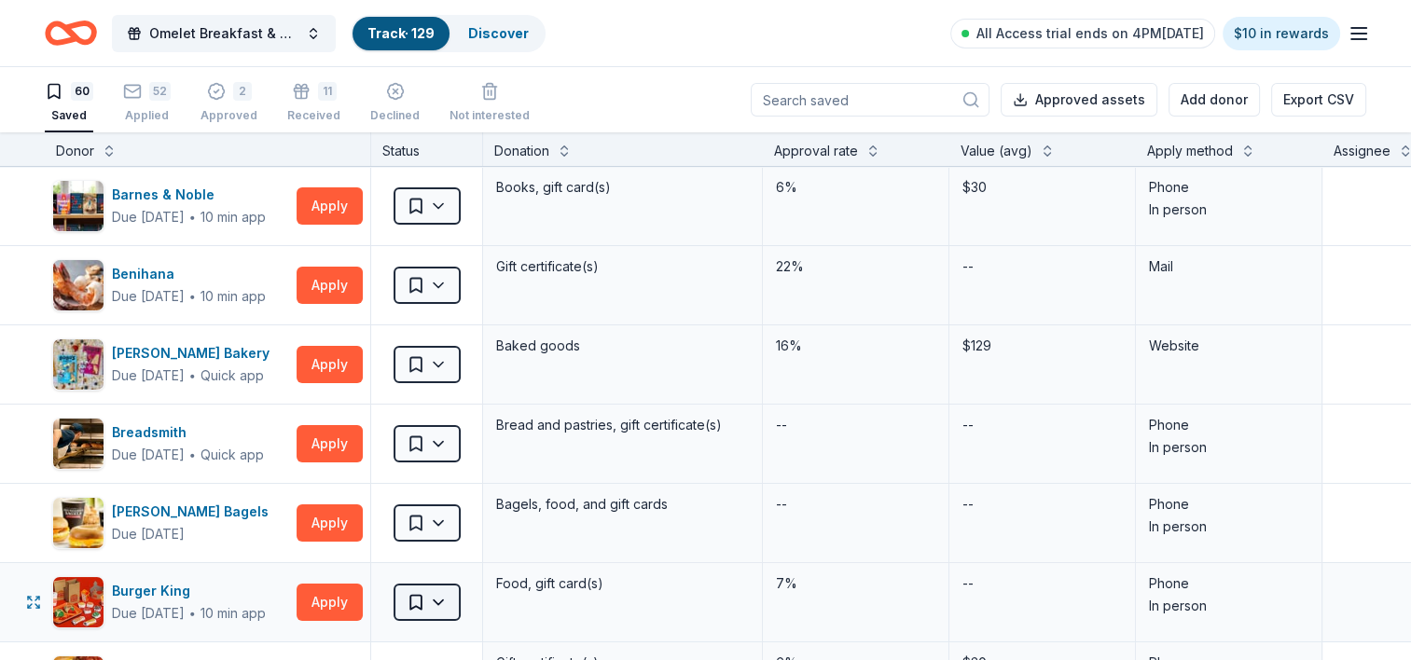
click at [439, 600] on html "Omelet Breakfast & Silent Auction Fundraiser Track · 129 Discover All Access tr…" at bounding box center [705, 330] width 1411 height 660
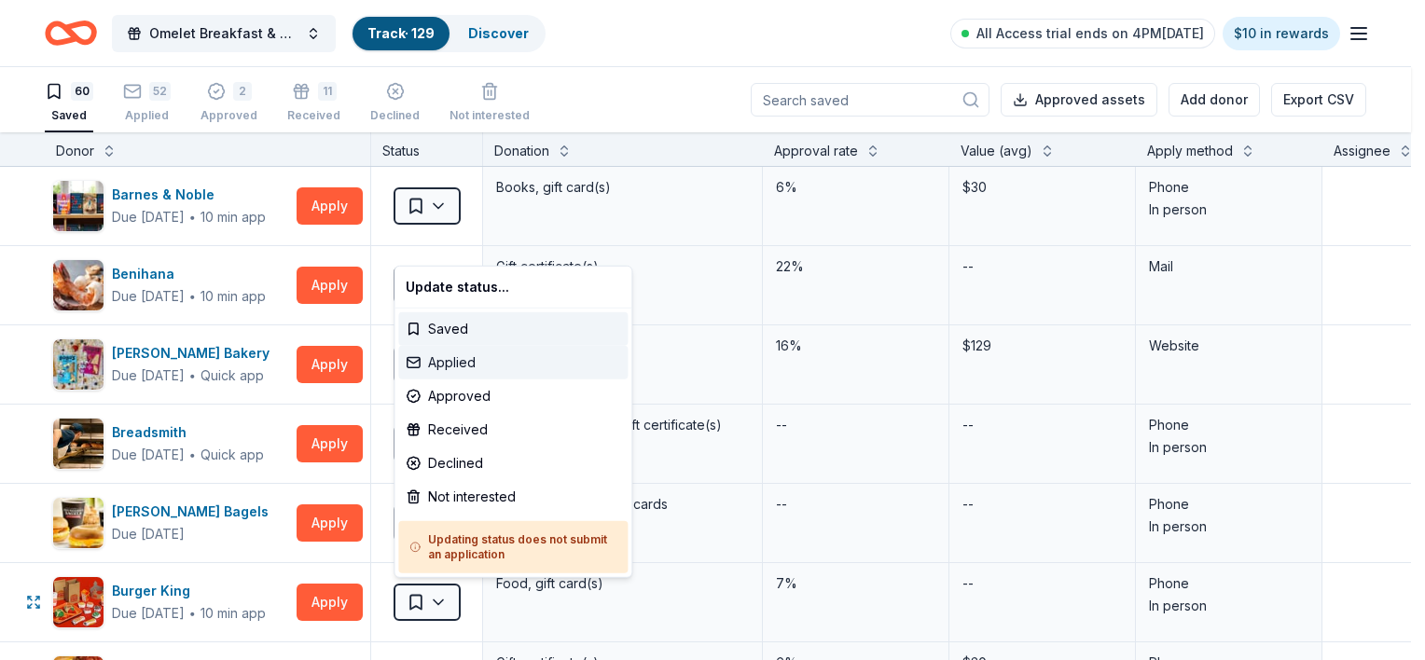
click at [444, 366] on div "Applied" at bounding box center [512, 363] width 229 height 34
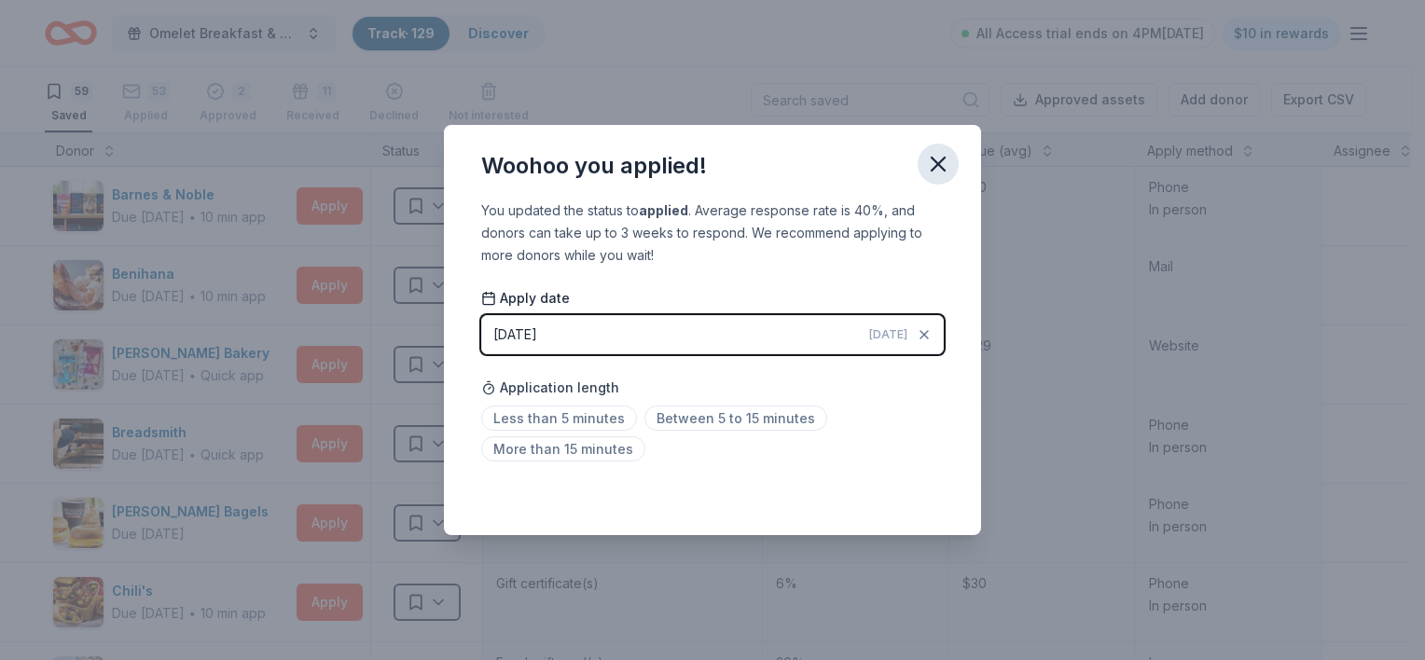
click at [937, 153] on icon "button" at bounding box center [938, 164] width 26 height 26
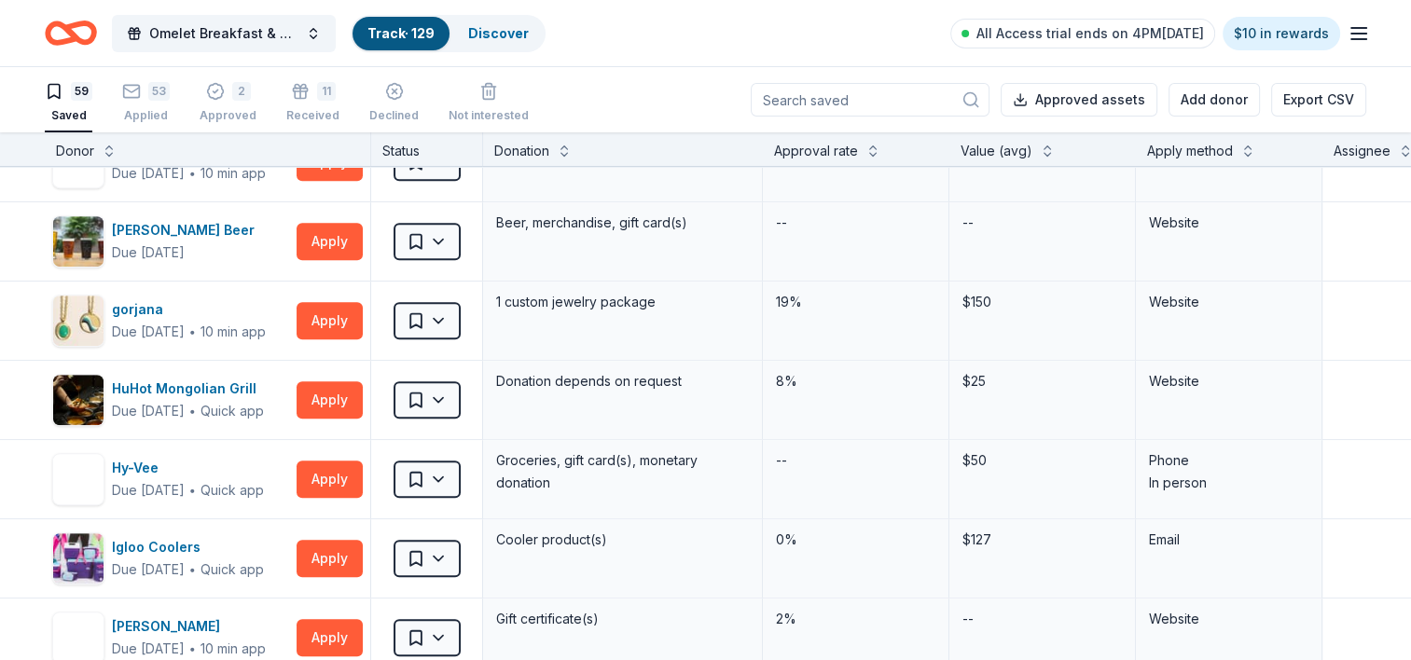
scroll to position [1007, 0]
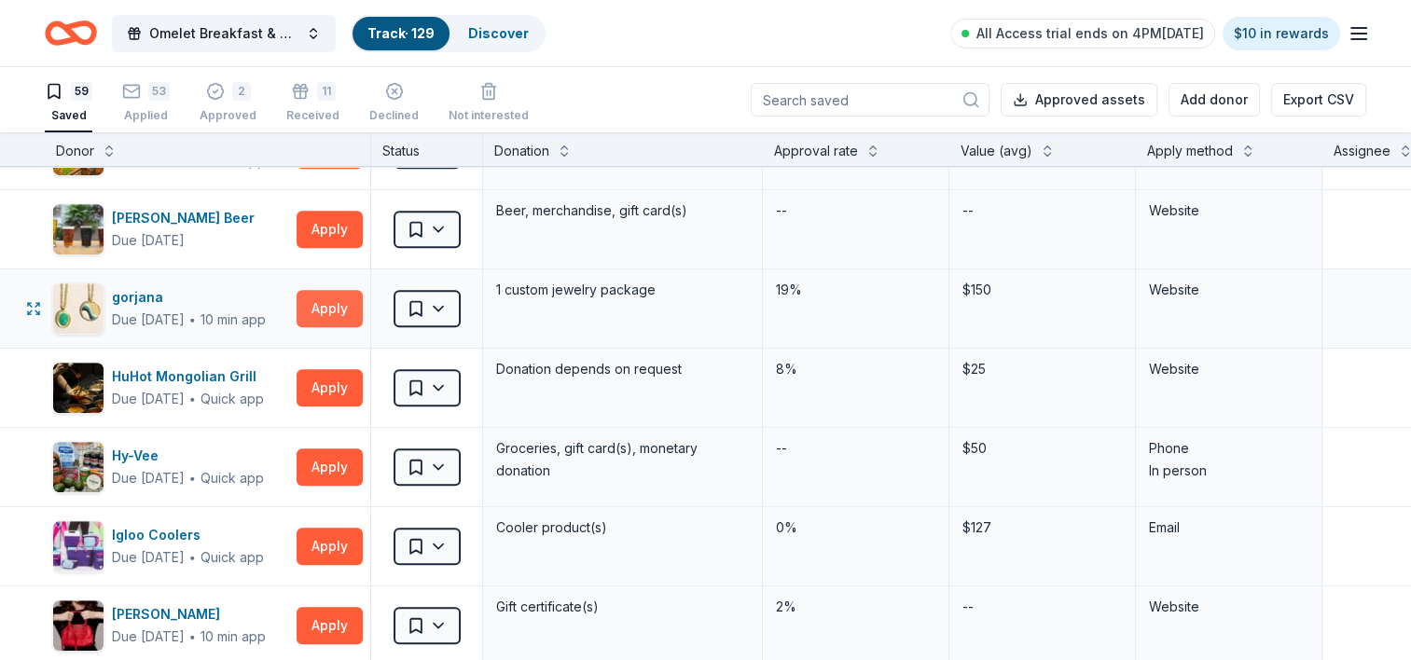
click at [316, 297] on button "Apply" at bounding box center [330, 308] width 66 height 37
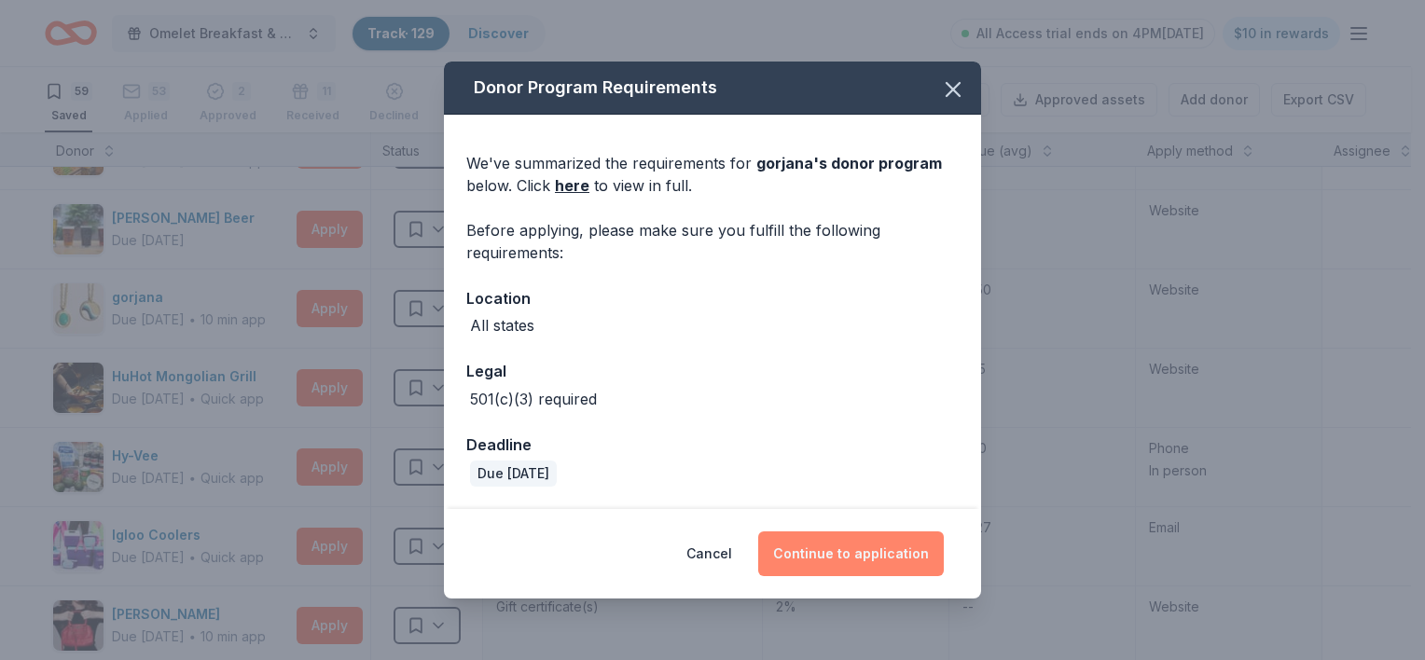
click at [864, 537] on button "Continue to application" at bounding box center [851, 554] width 186 height 45
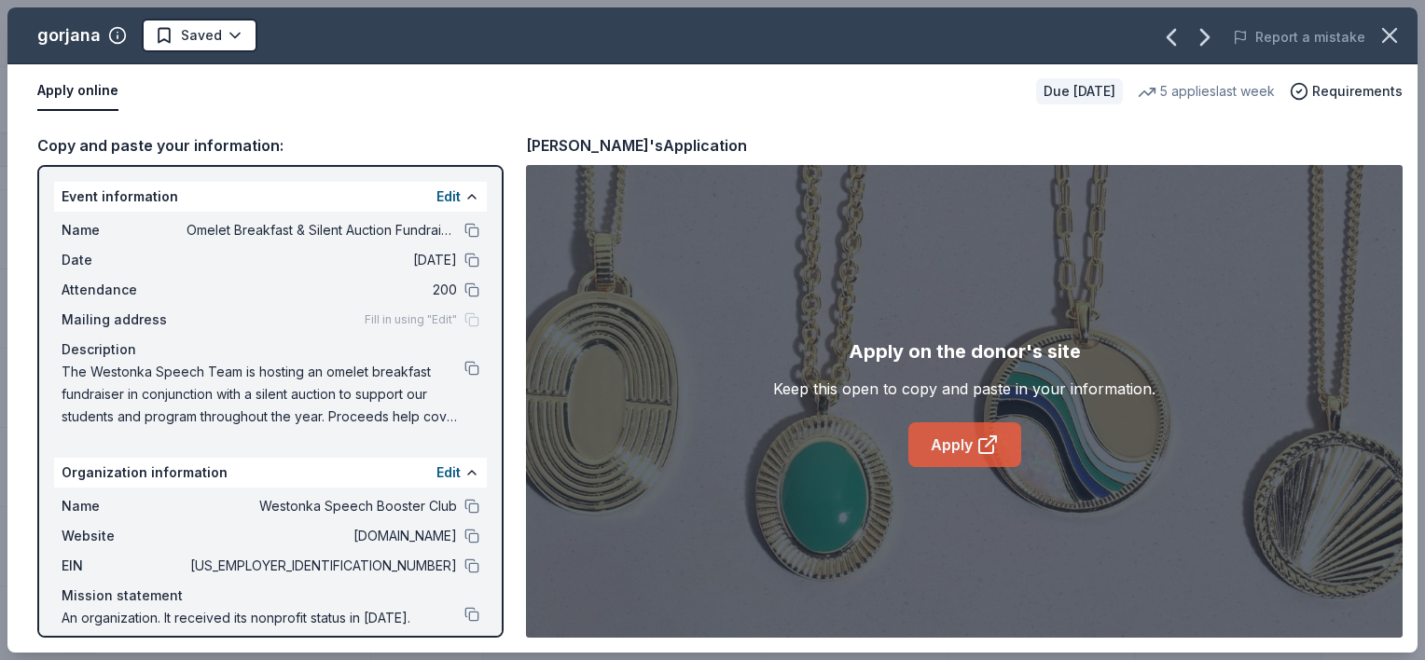
click at [947, 444] on link "Apply" at bounding box center [964, 444] width 113 height 45
click at [1395, 34] on icon "button" at bounding box center [1389, 35] width 26 height 26
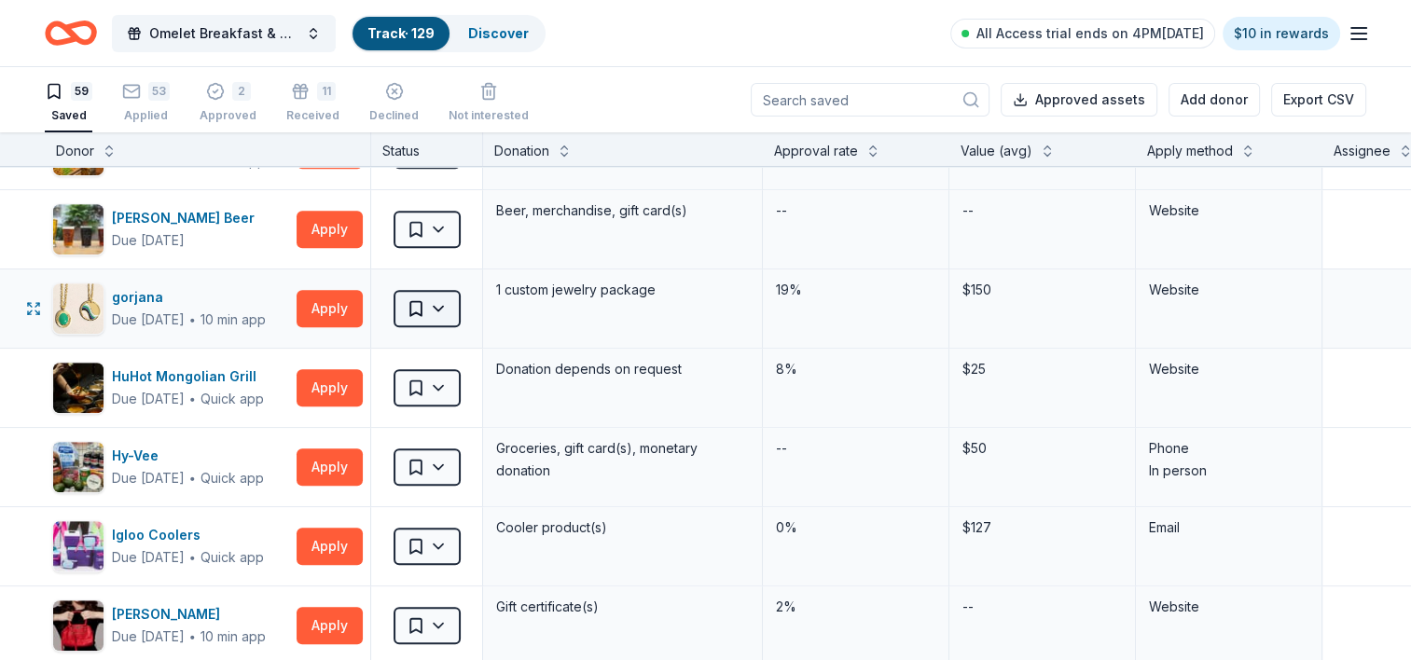
click at [444, 305] on html "Omelet Breakfast & Silent Auction Fundraiser Track · 129 Discover All Access tr…" at bounding box center [705, 330] width 1411 height 660
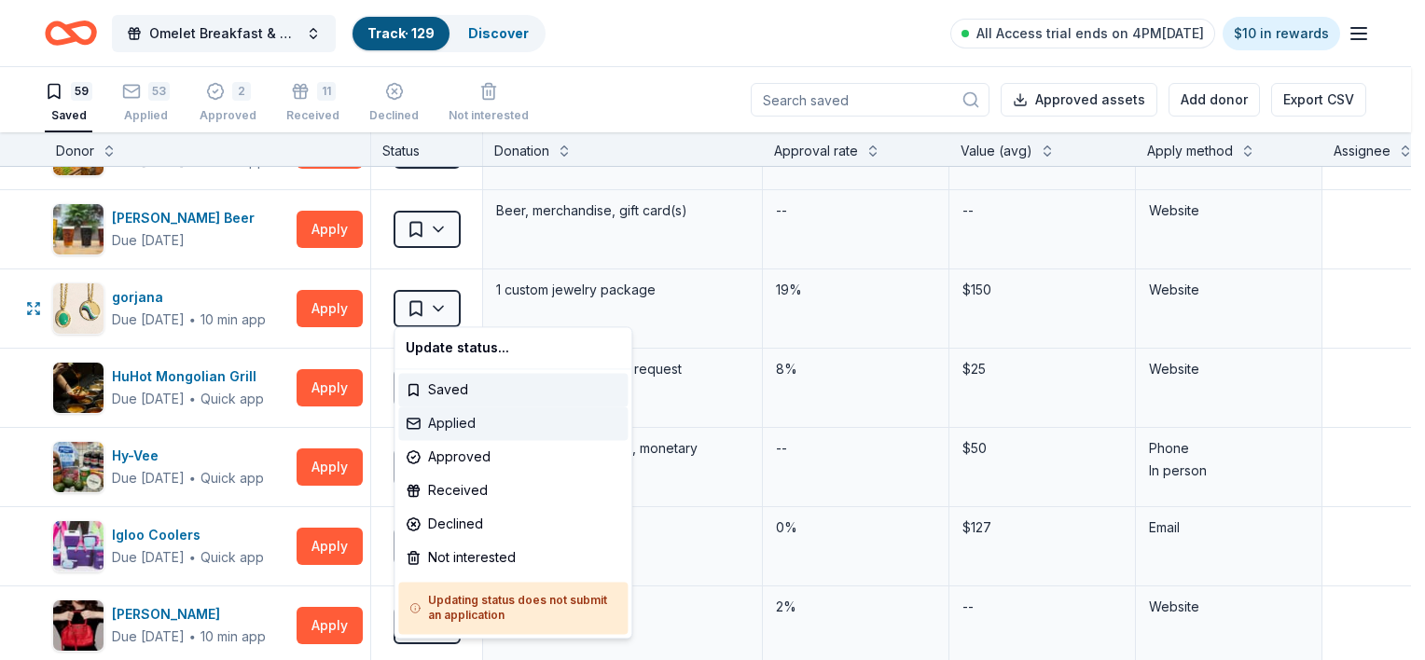
click at [451, 423] on div "Applied" at bounding box center [512, 424] width 229 height 34
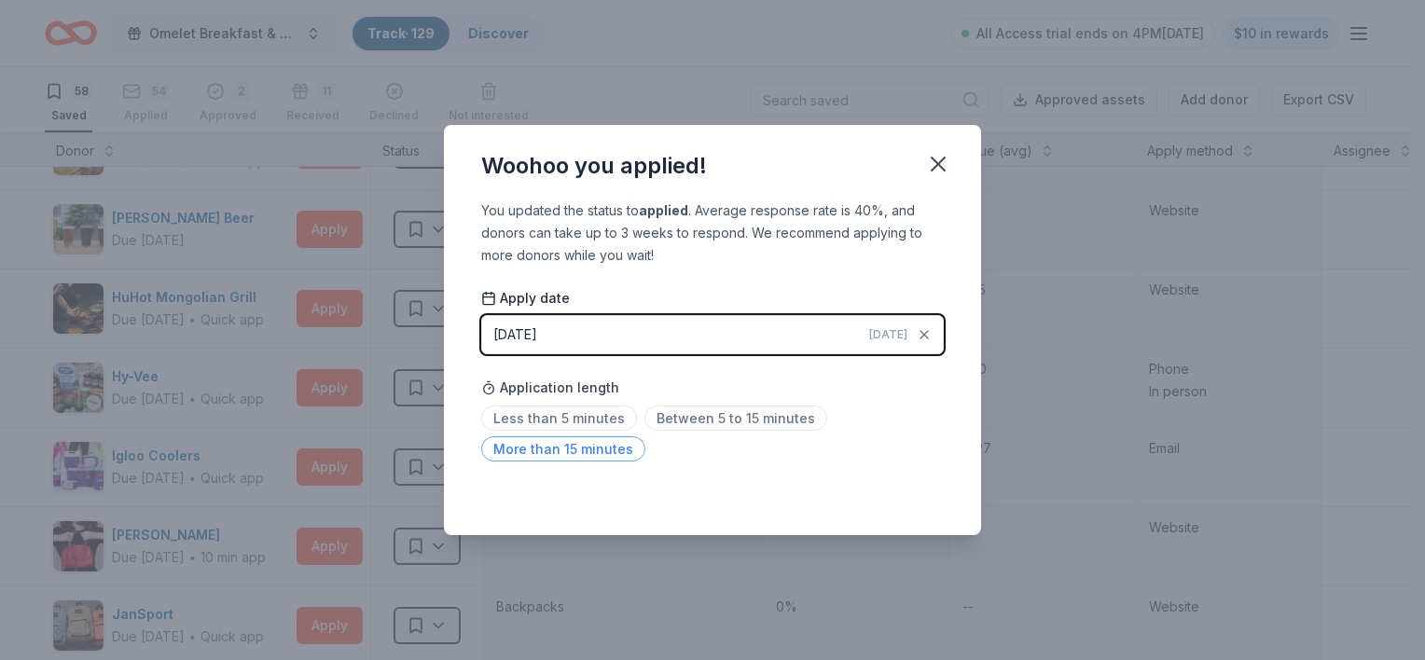
click at [609, 455] on span "More than 15 minutes" at bounding box center [563, 448] width 164 height 25
click at [934, 165] on icon "button" at bounding box center [938, 164] width 26 height 26
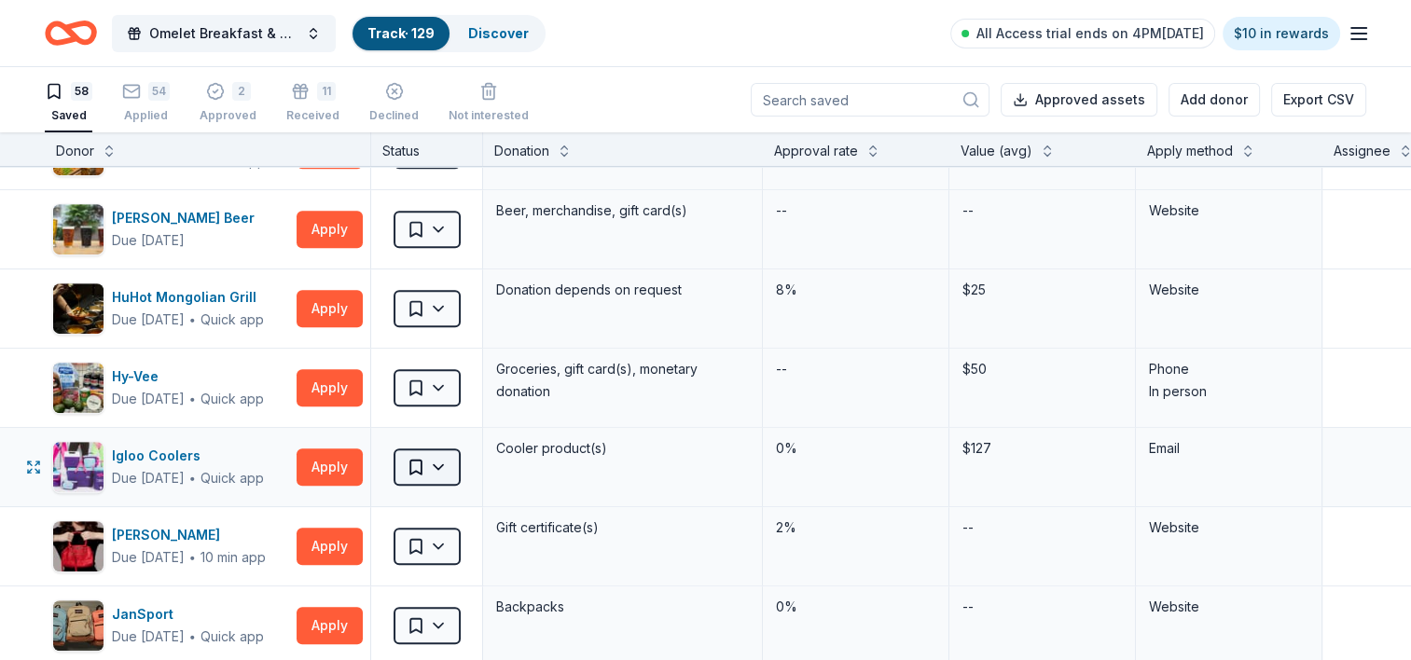
click at [448, 463] on html "Omelet Breakfast & Silent Auction Fundraiser Track · 129 Discover All Access tr…" at bounding box center [705, 330] width 1411 height 660
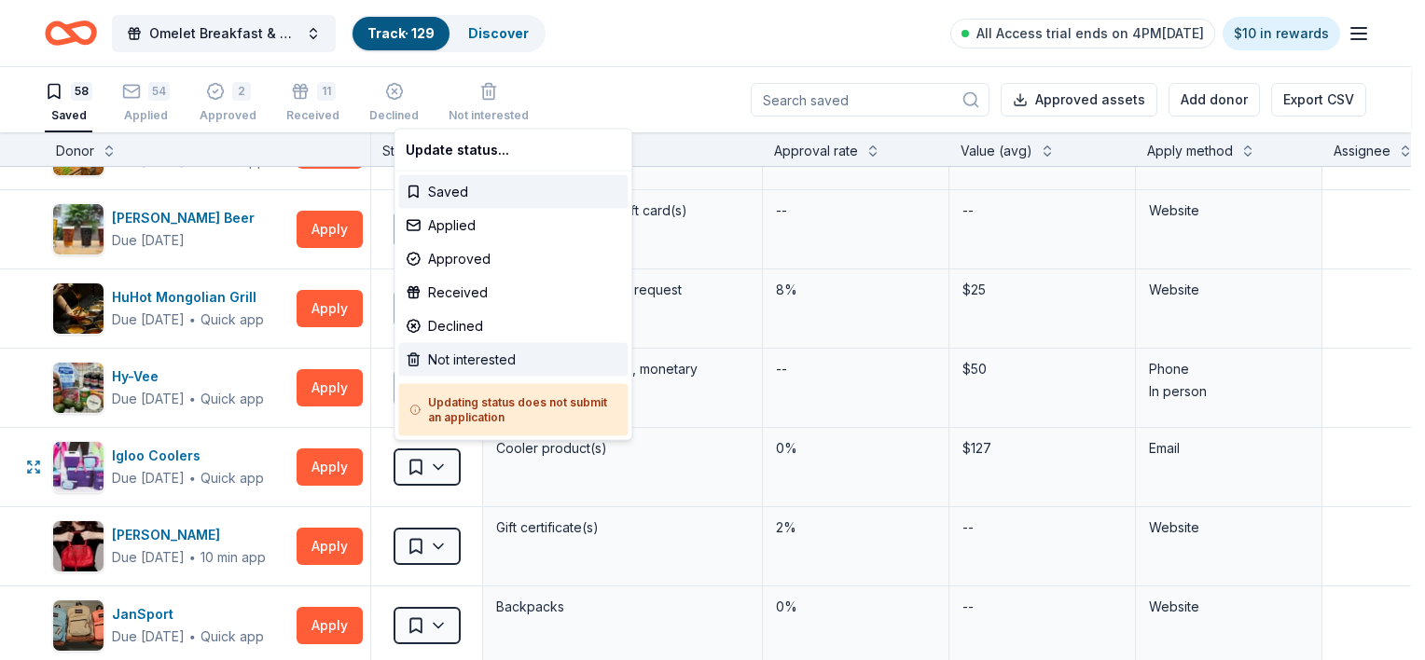
click at [462, 353] on div "Not interested" at bounding box center [512, 360] width 229 height 34
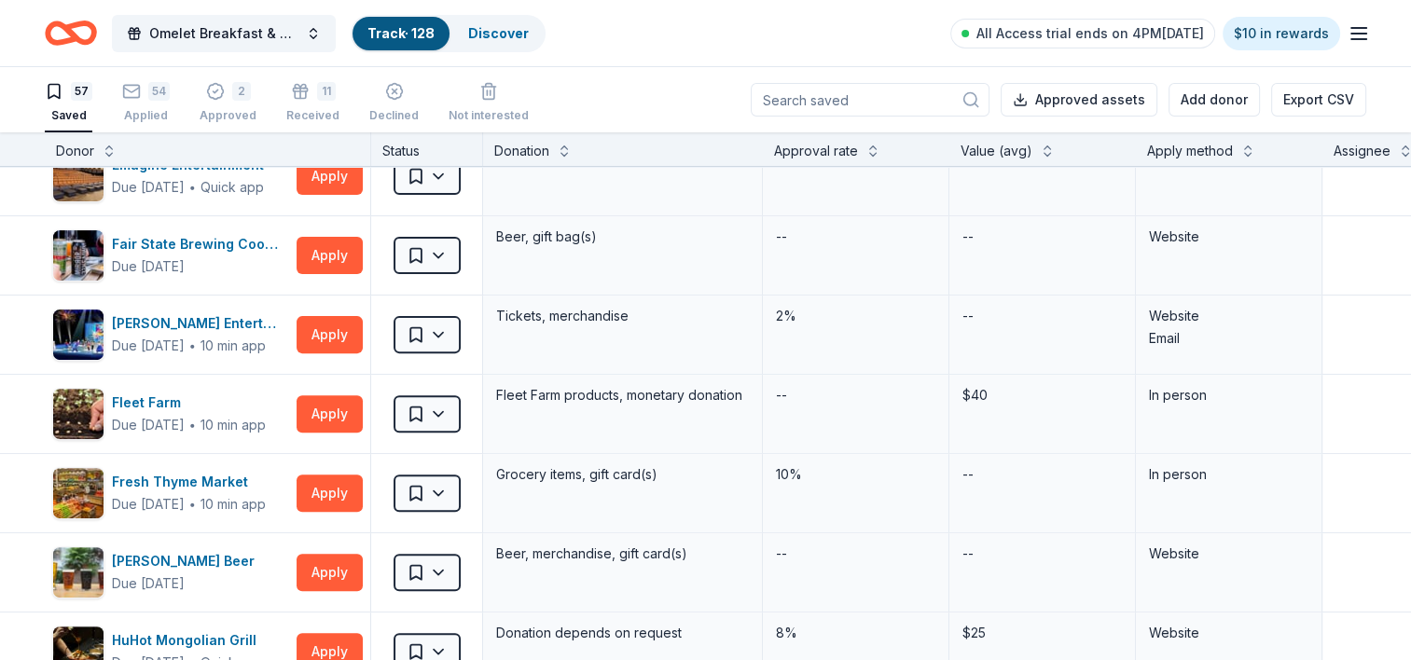
scroll to position [0, 0]
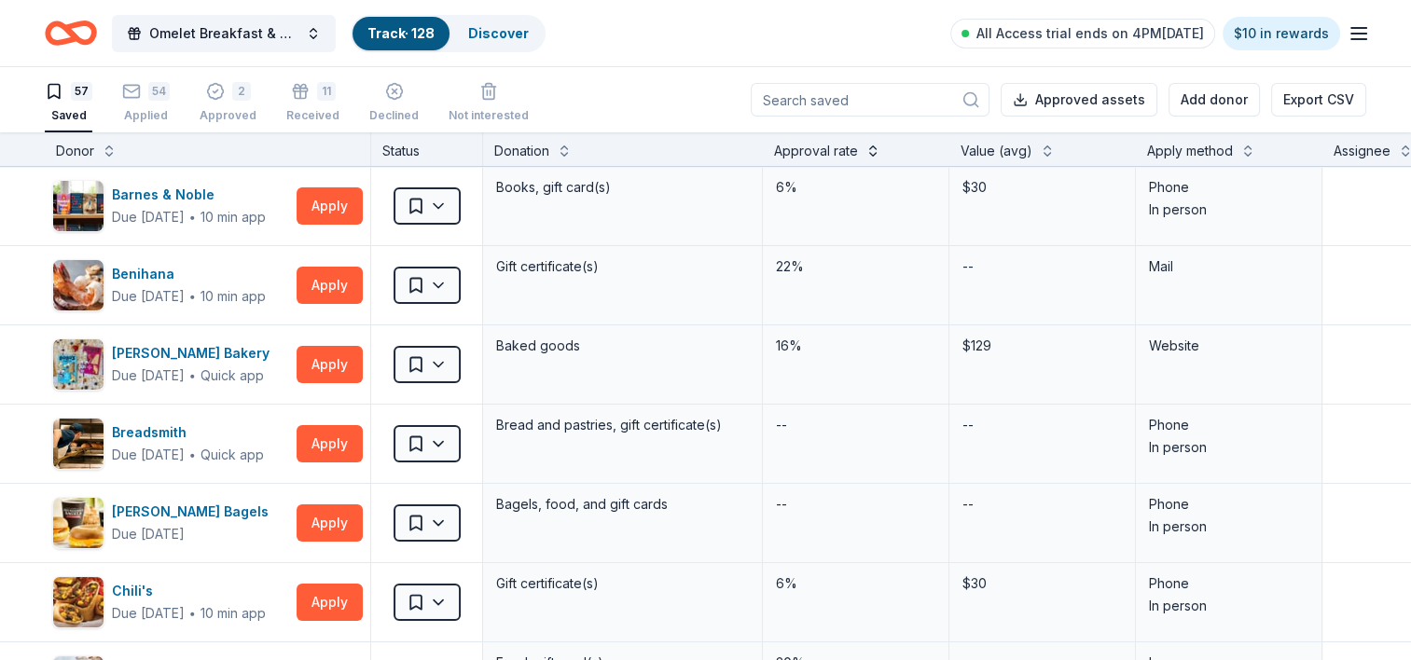
click at [877, 145] on button at bounding box center [872, 149] width 15 height 19
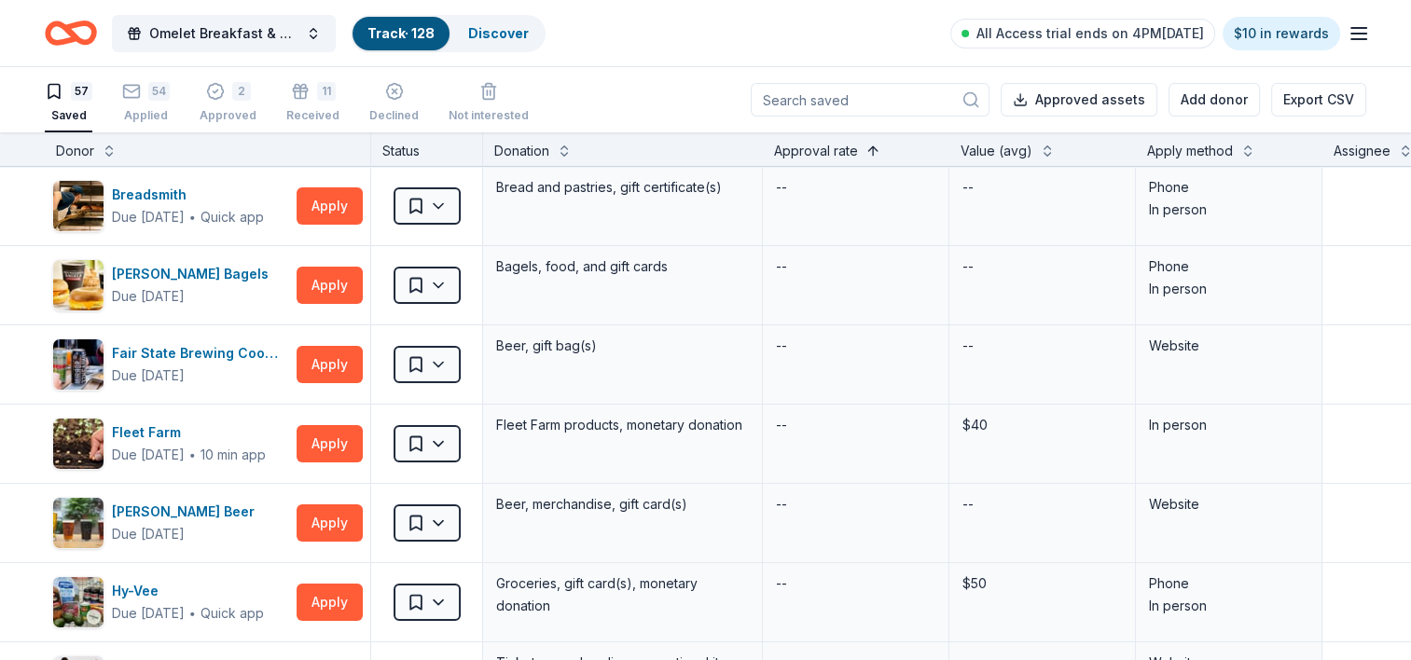
click at [875, 150] on button at bounding box center [872, 149] width 15 height 19
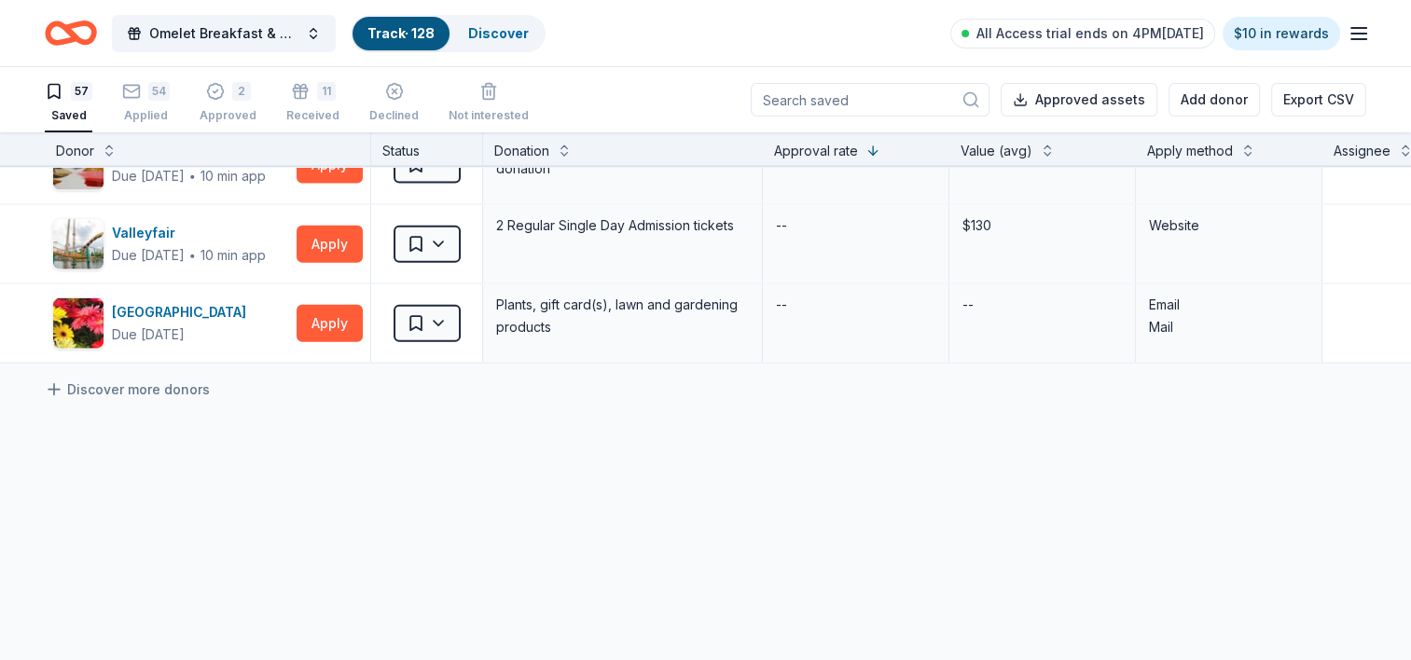
scroll to position [4400, 0]
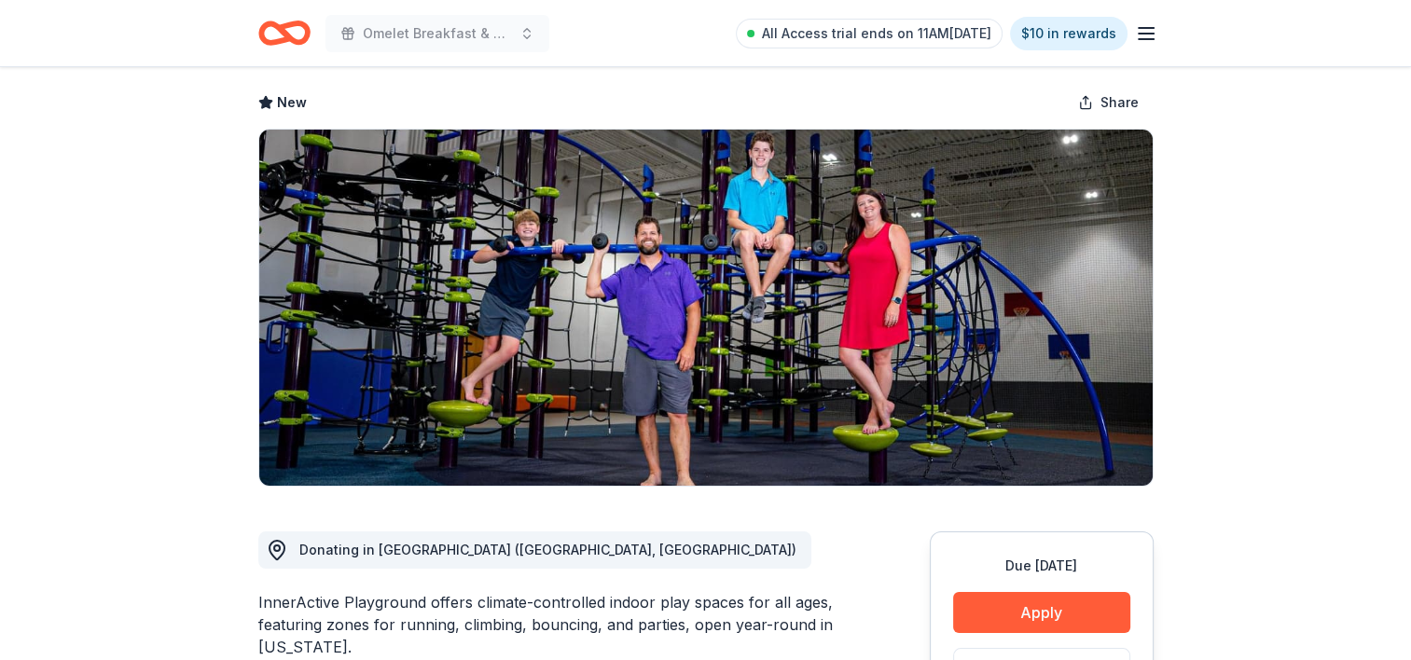
scroll to position [130, 0]
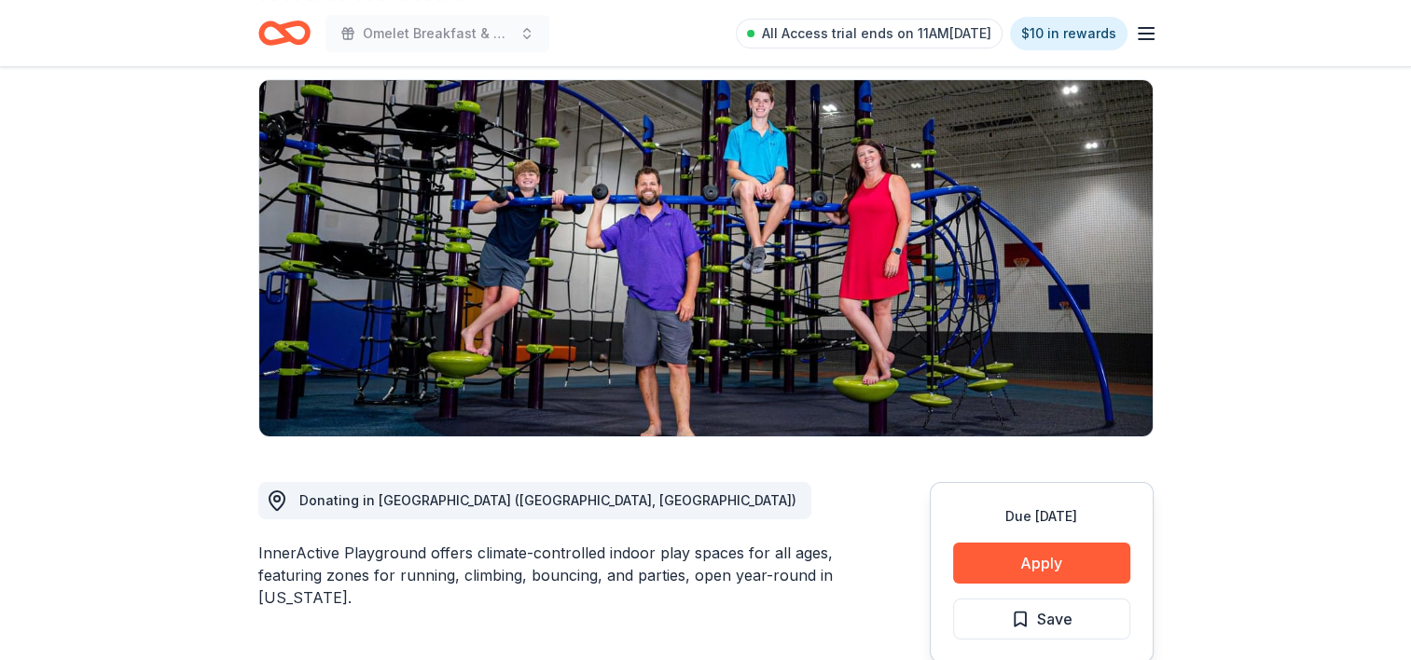
click at [1264, 43] on header "Omelet Breakfast & Silent Auction Fundraiser All Access trial ends on 11AM[DATE…" at bounding box center [705, 33] width 1411 height 67
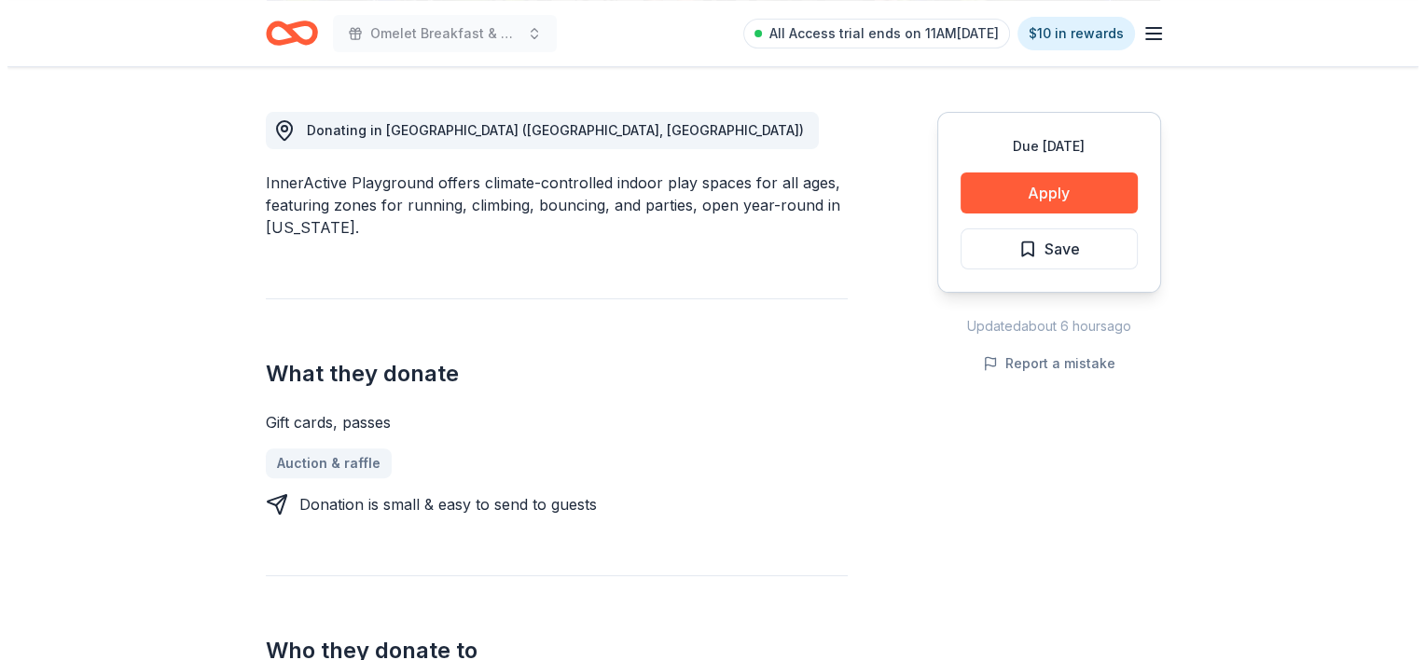
scroll to position [490, 0]
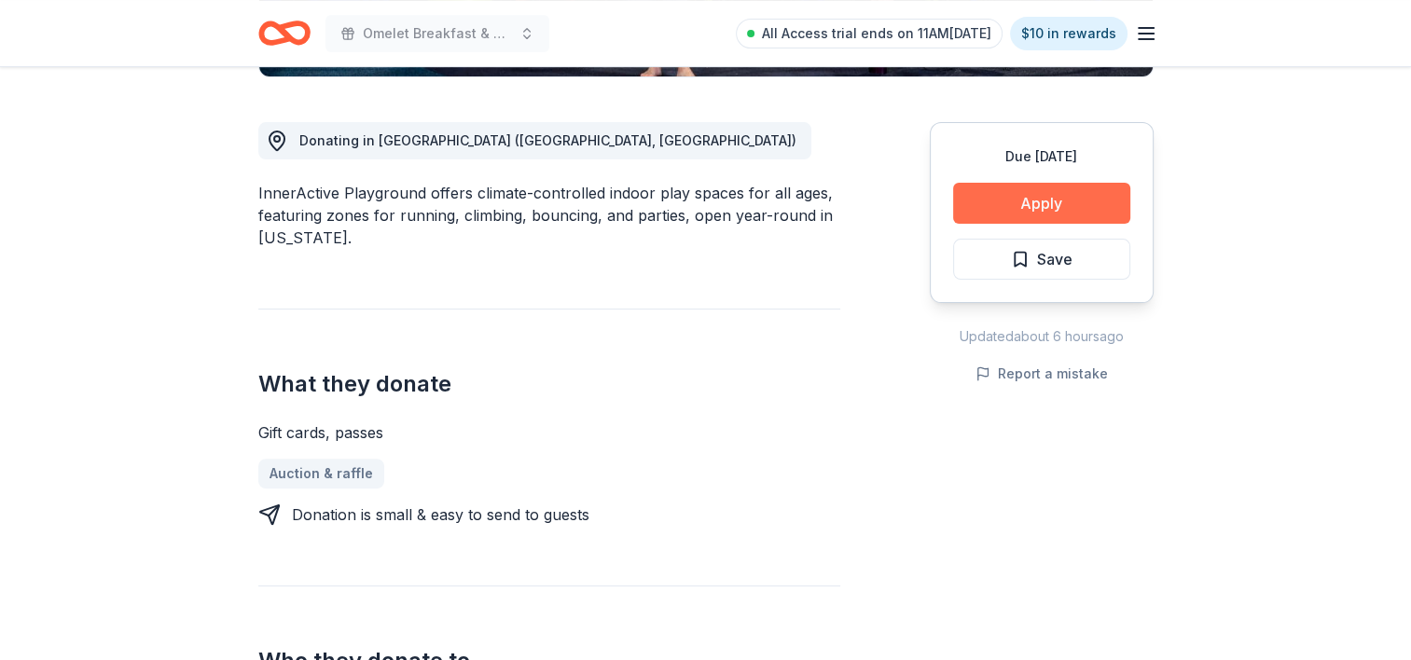
click at [1023, 190] on button "Apply" at bounding box center [1041, 203] width 177 height 41
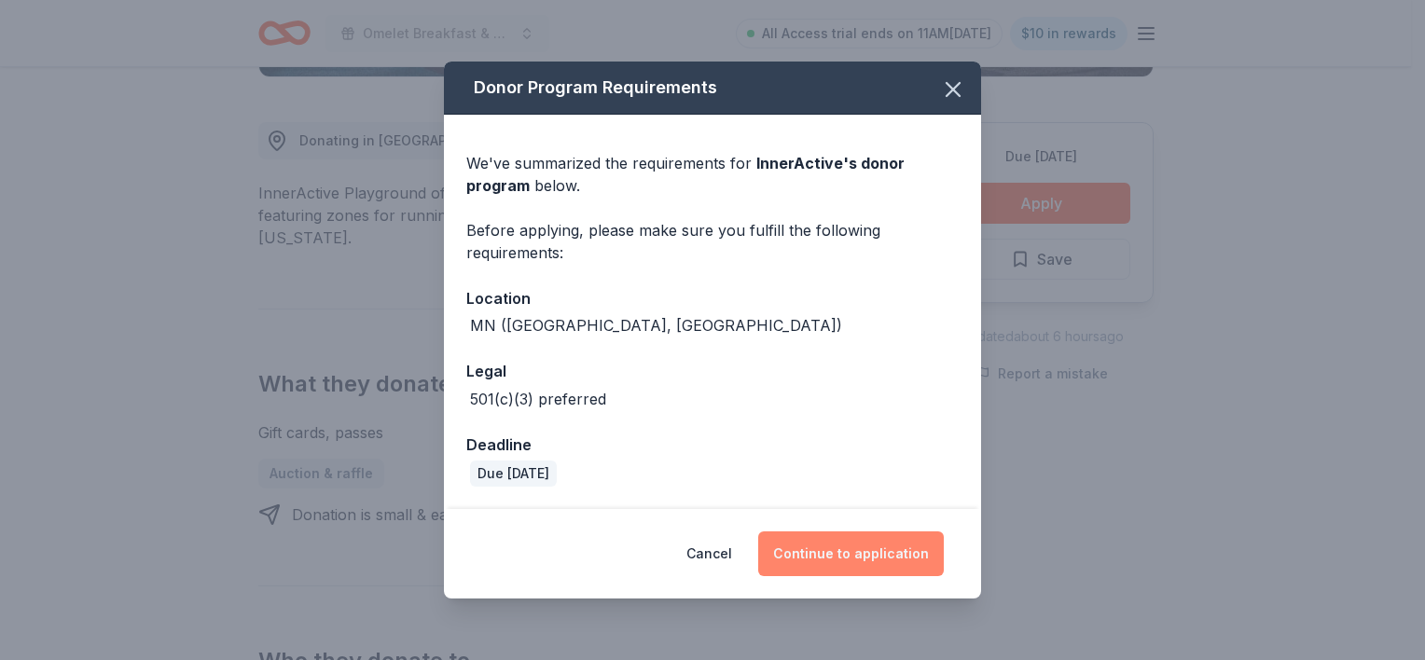
click at [857, 561] on button "Continue to application" at bounding box center [851, 554] width 186 height 45
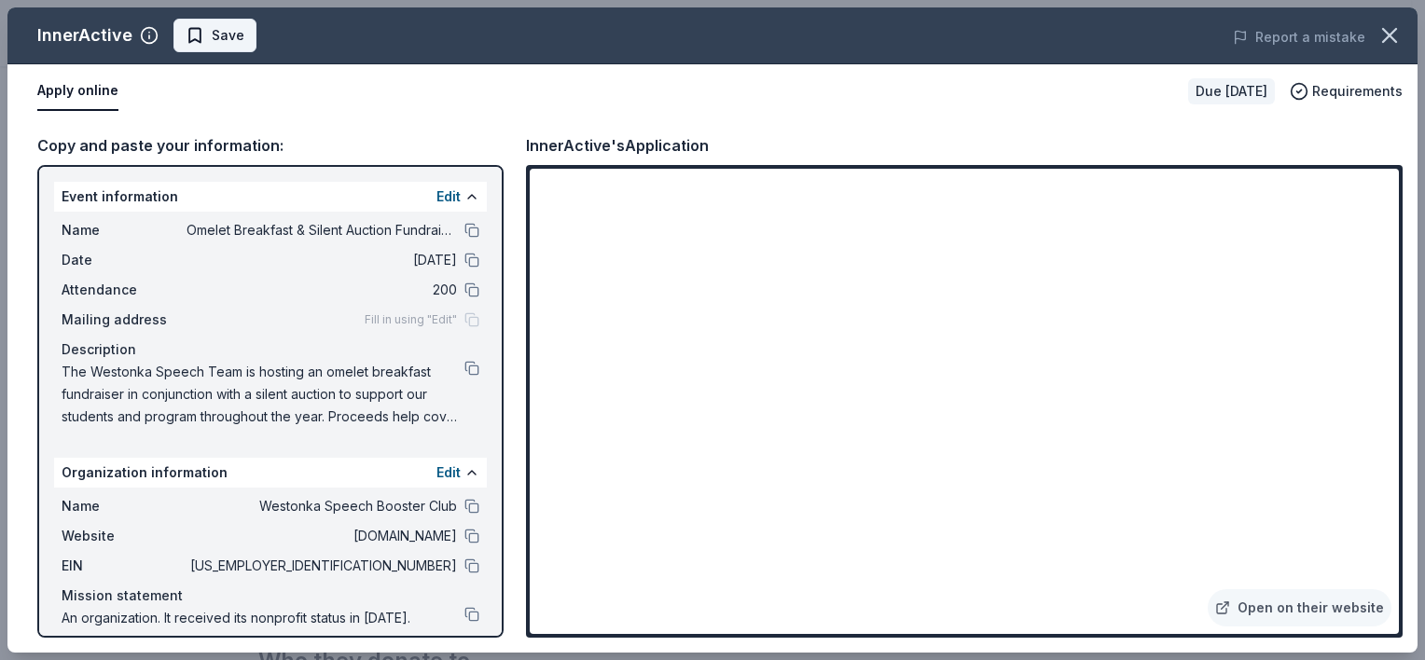
click at [198, 30] on span "Save" at bounding box center [215, 35] width 59 height 22
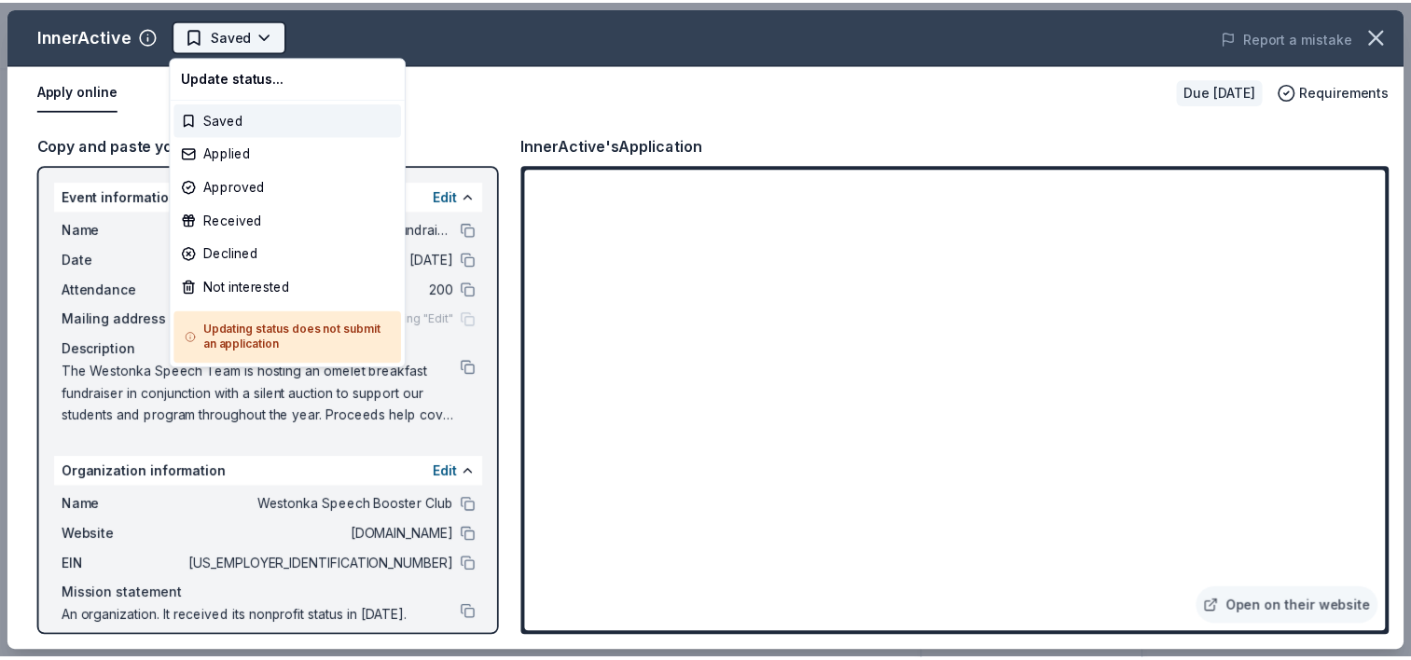
scroll to position [0, 0]
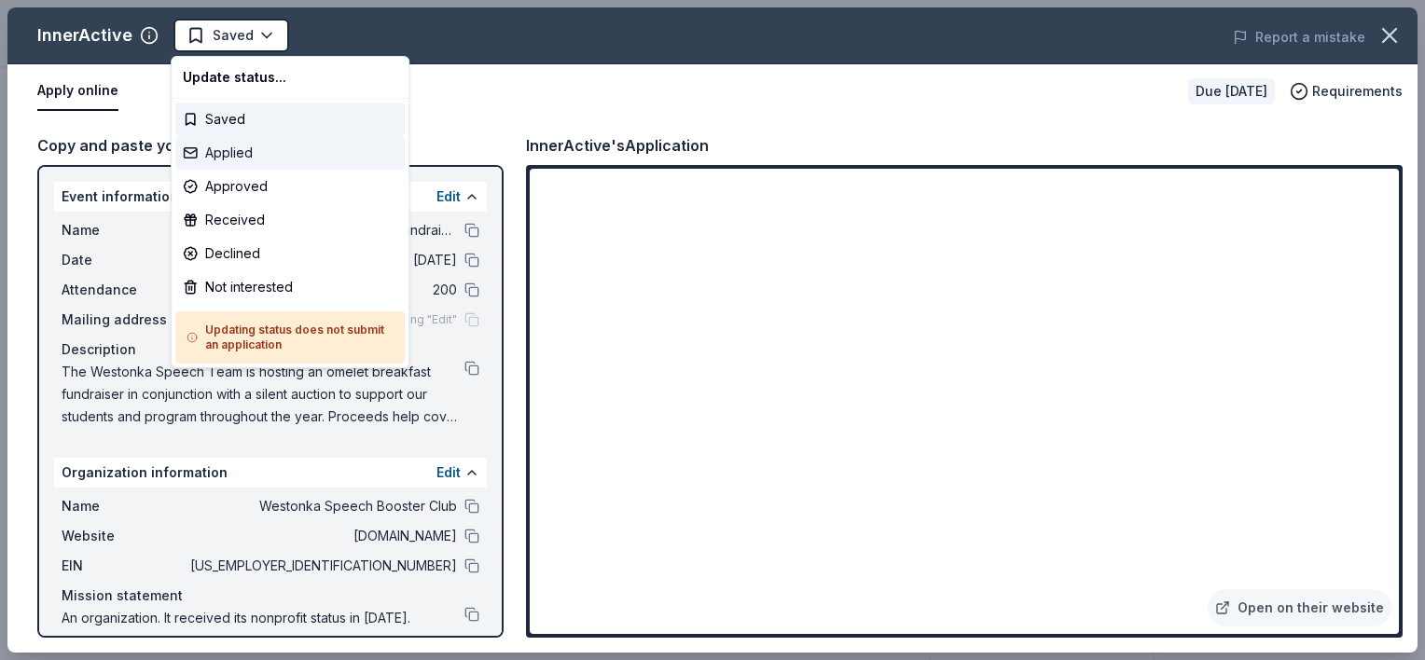
click at [244, 155] on div "Applied" at bounding box center [289, 153] width 229 height 34
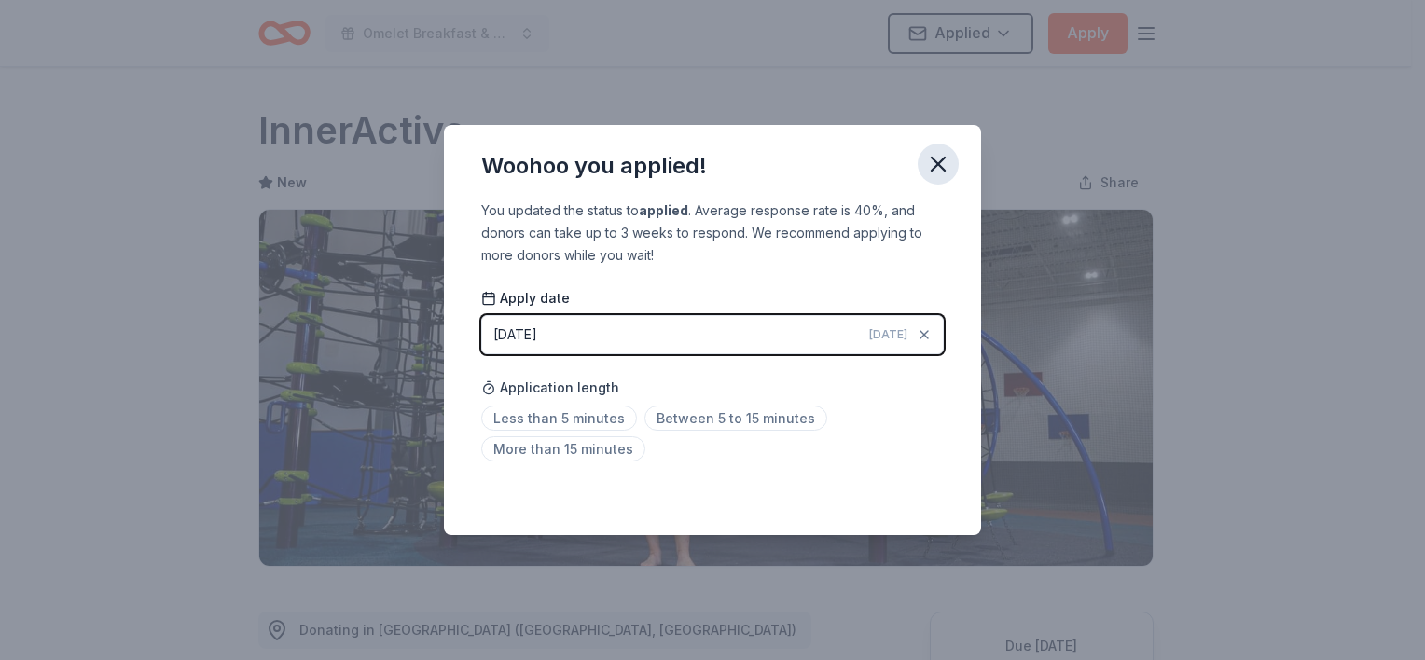
click at [936, 159] on icon "button" at bounding box center [938, 164] width 26 height 26
